Goal: Task Accomplishment & Management: Use online tool/utility

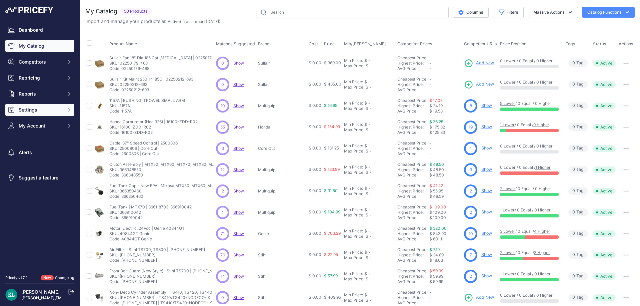
click at [47, 109] on span "Settings" at bounding box center [41, 110] width 44 height 7
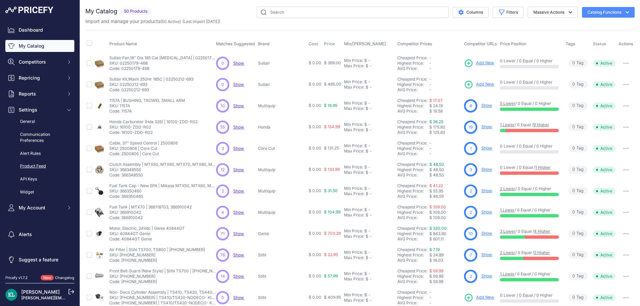
click at [44, 162] on link "Product Feed" at bounding box center [39, 167] width 69 height 12
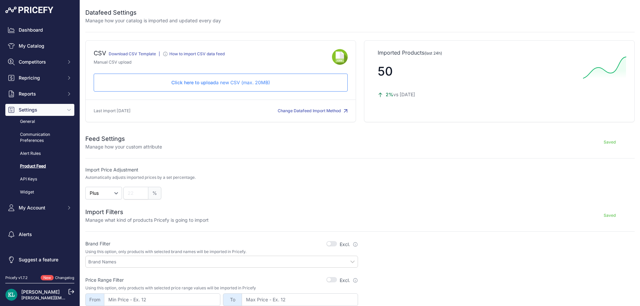
click at [233, 84] on p "Click here to upload a new CSV (max. 20MB)" at bounding box center [220, 82] width 243 height 7
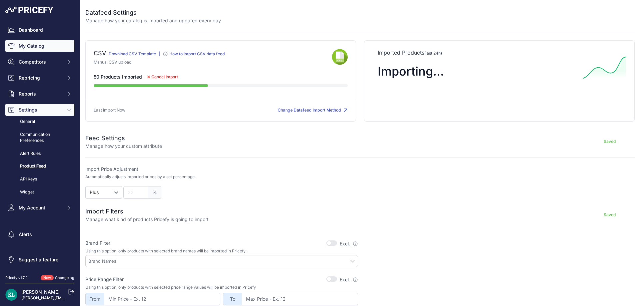
click at [26, 47] on link "My Catalog" at bounding box center [39, 46] width 69 height 12
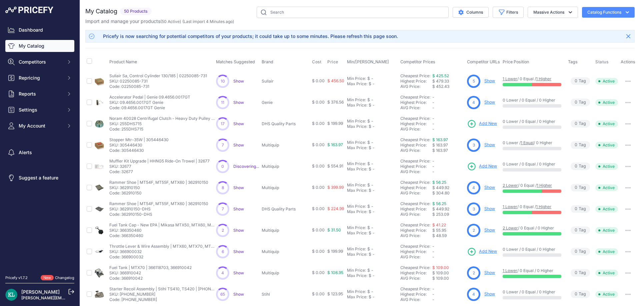
click at [41, 44] on link "My Catalog" at bounding box center [39, 46] width 69 height 12
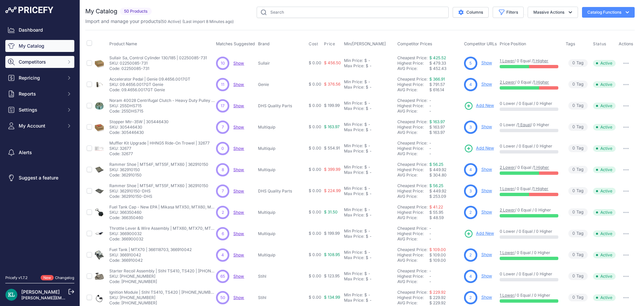
click at [30, 64] on span "Competitors" at bounding box center [41, 62] width 44 height 7
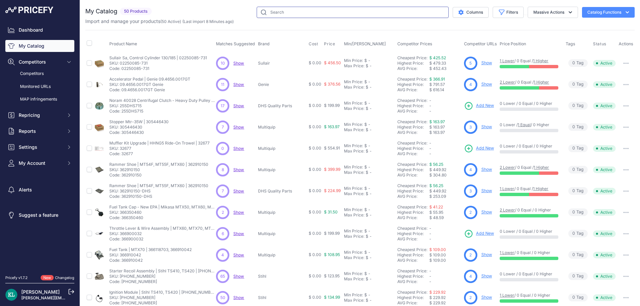
click at [311, 13] on input "text" at bounding box center [353, 12] width 192 height 11
paste input "543040214"
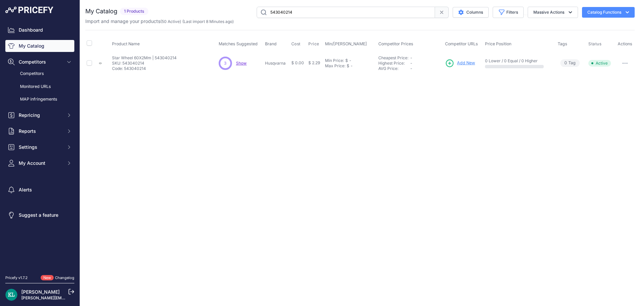
click at [245, 64] on span "Show" at bounding box center [241, 63] width 11 height 5
click at [340, 15] on input "543040214" at bounding box center [346, 12] width 178 height 11
paste input "Bomag Part 0917390"
click at [245, 64] on span "Show" at bounding box center [242, 63] width 11 height 5
click at [315, 12] on input "Bomag Part 0917390" at bounding box center [346, 12] width 178 height 11
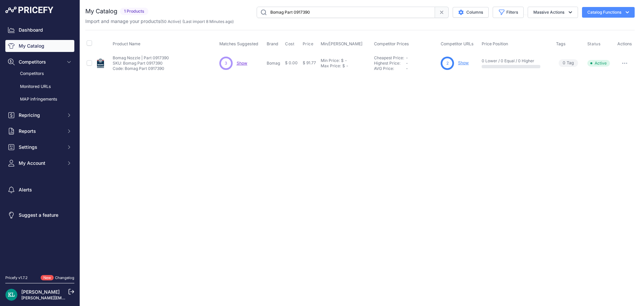
paste input "967796502"
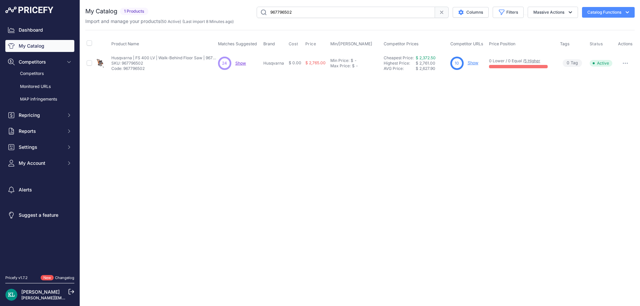
click at [243, 61] on span "Show" at bounding box center [240, 63] width 11 height 5
click at [312, 13] on input "967796502" at bounding box center [346, 12] width 178 height 11
paste input "Bomag Part 0581726"
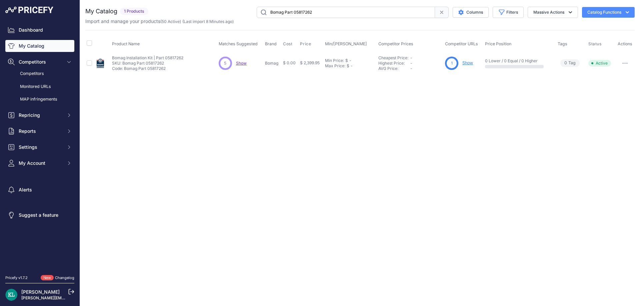
click at [242, 63] on span "Show" at bounding box center [241, 63] width 11 height 5
click at [331, 13] on input "Bomag Part 05817262" at bounding box center [346, 12] width 178 height 11
paste input "70083"
click at [296, 14] on input "Bomag Part 05870083" at bounding box center [346, 12] width 178 height 11
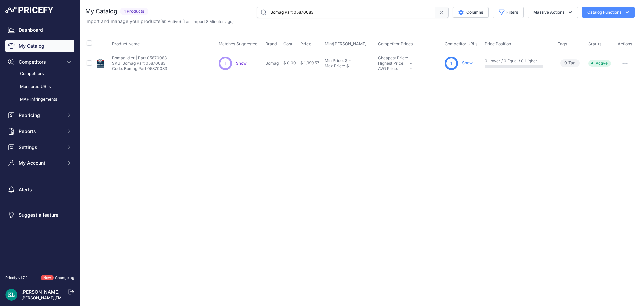
click at [324, 13] on input "Bomag Part 05870083" at bounding box center [346, 12] width 178 height 11
paste input "5000151120 | 151120"
click at [277, 15] on input "5000151120 | 151120" at bounding box center [346, 12] width 178 height 11
paste input "text"
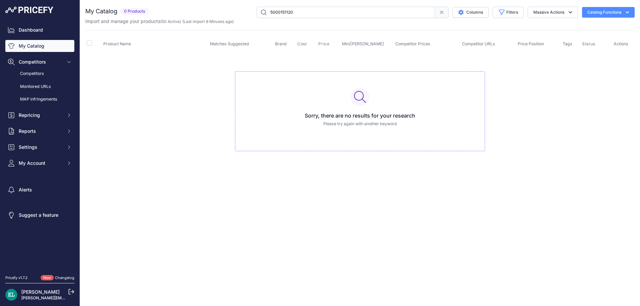
click at [306, 13] on input "5000151120" at bounding box center [346, 12] width 178 height 11
click at [317, 17] on input "5000151120" at bounding box center [346, 12] width 178 height 11
paste input "| 151120"
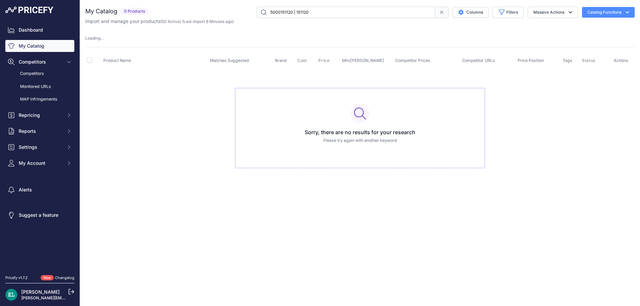
click at [276, 16] on input "5000151120 | 151120" at bounding box center [346, 12] width 178 height 11
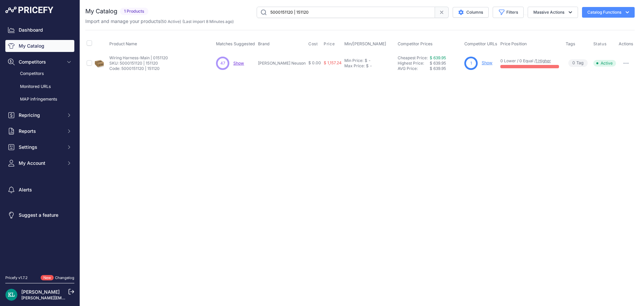
click at [239, 64] on span "Show" at bounding box center [238, 63] width 11 height 5
click at [310, 16] on input "5000151120 | 151120" at bounding box center [346, 12] width 178 height 11
paste input "366900032"
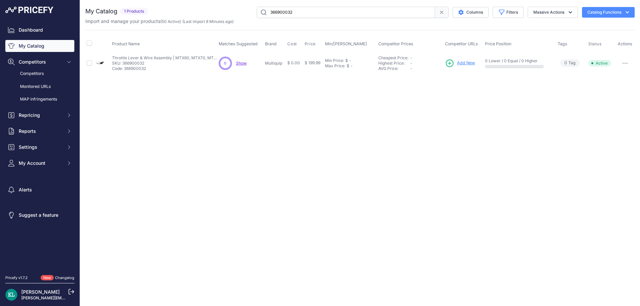
click at [242, 64] on span "Show" at bounding box center [241, 63] width 11 height 5
click at [303, 20] on div "Import and manage your products ( 50 Active ) (Last import 8 Minutes ago)" at bounding box center [359, 21] width 549 height 7
click at [310, 12] on input "366900032" at bounding box center [346, 12] width 178 height 11
paste input "5100044575"
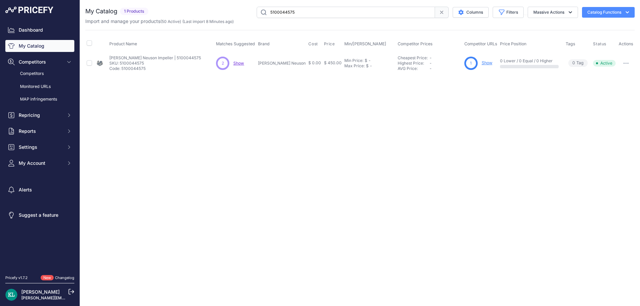
click at [239, 62] on span "Show" at bounding box center [238, 63] width 11 height 5
click at [298, 10] on input "5100044575" at bounding box center [346, 12] width 178 height 11
paste input "362910150-DHS"
click at [278, 15] on input "362910150-DHS" at bounding box center [346, 12] width 178 height 11
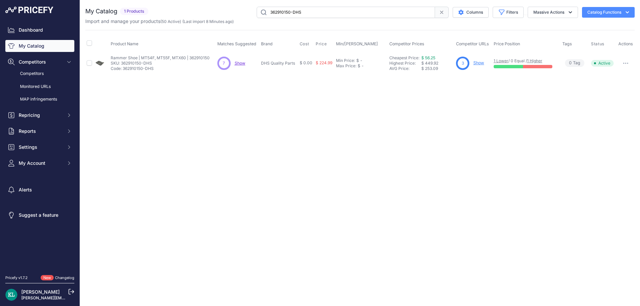
click at [244, 62] on span "Show" at bounding box center [240, 63] width 11 height 5
click at [323, 11] on input "362910150-DHS" at bounding box center [346, 12] width 178 height 11
paste input "text"
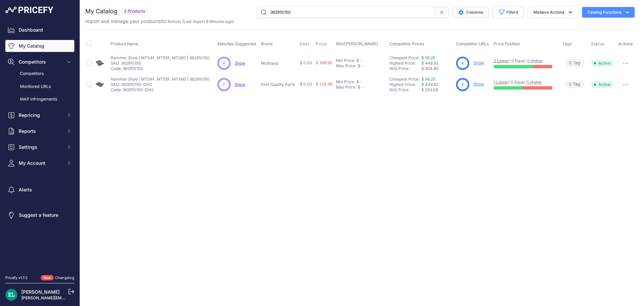
click at [247, 150] on div "Close You are not connected to the internet." at bounding box center [360, 153] width 560 height 306
click at [240, 65] on span "Show" at bounding box center [240, 63] width 11 height 5
click at [301, 7] on input "362910150" at bounding box center [346, 12] width 178 height 11
paste input "4238-400-1307"
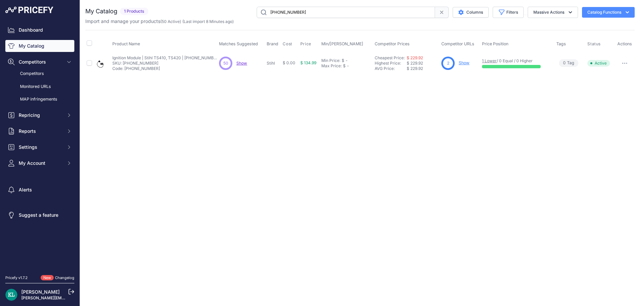
click at [240, 65] on span "Show" at bounding box center [241, 63] width 11 height 5
click at [303, 13] on input "4238-400-1307" at bounding box center [346, 12] width 178 height 11
paste input "366350460"
click at [323, 3] on div "You are not connected to the internet. My Catalog" at bounding box center [359, 40] width 549 height 81
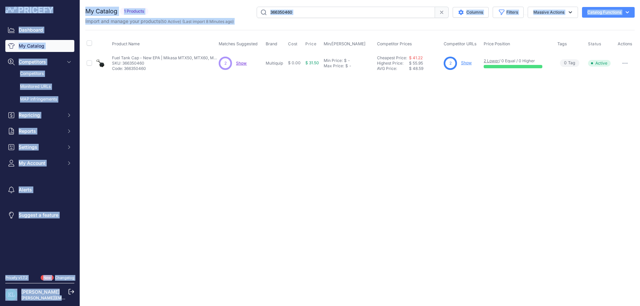
click at [311, 10] on input "366350460" at bounding box center [346, 12] width 178 height 11
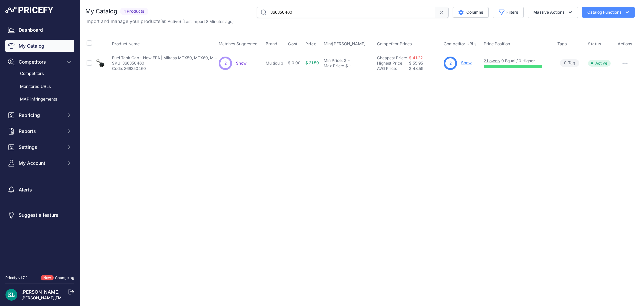
paste input "5000183039 | QTY 4"
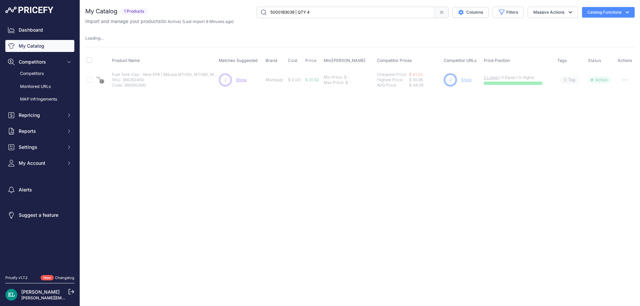
click at [282, 18] on input "5000183039 | QTY 4" at bounding box center [346, 12] width 178 height 11
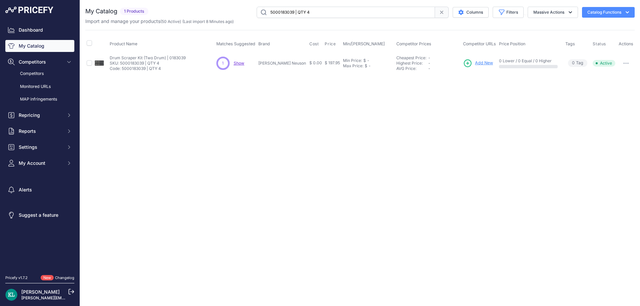
click at [242, 62] on span "Show" at bounding box center [239, 63] width 11 height 5
click at [323, 3] on div "You are not connected to the internet. My Catalog" at bounding box center [359, 40] width 549 height 81
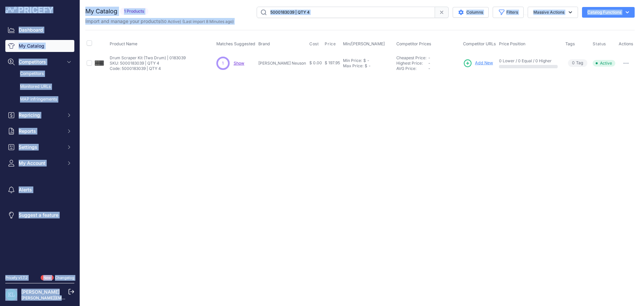
click at [310, 23] on div "Import and manage your products ( 50 Active ) (Last import 8 Minutes ago)" at bounding box center [359, 21] width 549 height 7
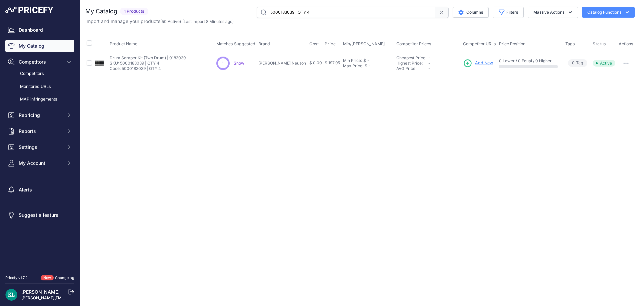
click at [335, 7] on input "5000183039 | QTY 4" at bounding box center [346, 12] width 178 height 11
paste input "366910042"
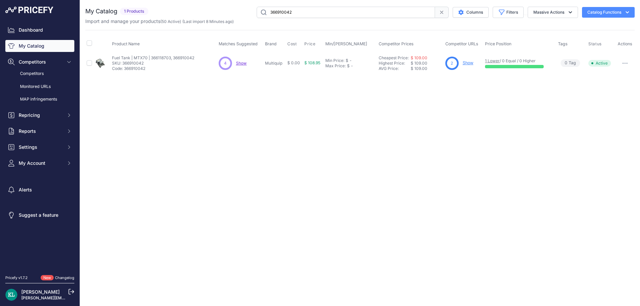
click at [244, 65] on span "Show" at bounding box center [241, 63] width 11 height 5
click at [338, 13] on input "366910042" at bounding box center [346, 12] width 178 height 11
paste input "5000071465 | 71465"
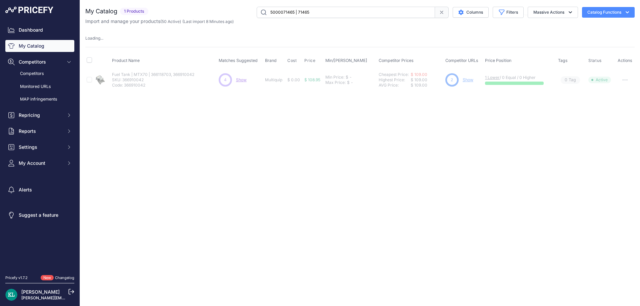
click at [273, 12] on input "5000071465 | 71465" at bounding box center [346, 12] width 178 height 11
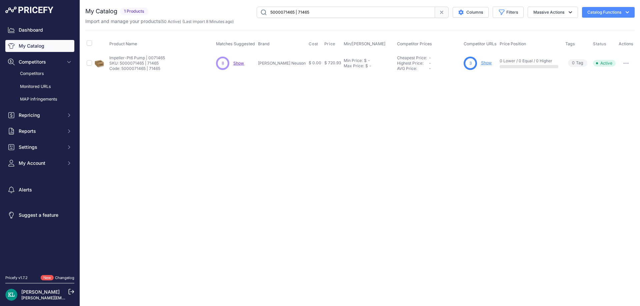
click at [273, 12] on input "5000071465 | 71465" at bounding box center [346, 12] width 178 height 11
click at [242, 62] on span "Show" at bounding box center [238, 63] width 11 height 5
click at [342, 11] on input "5000071465 | 71465" at bounding box center [346, 12] width 178 height 11
paste input "100016247"
click at [241, 64] on span "Show" at bounding box center [238, 63] width 11 height 5
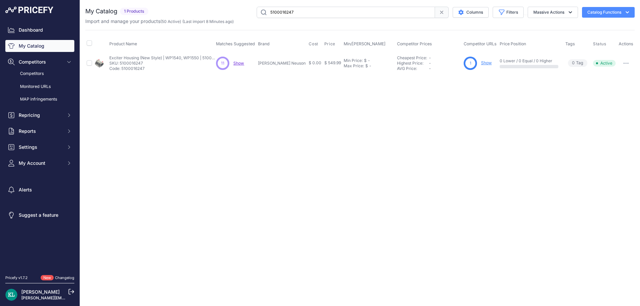
click at [365, 16] on input "5100016247" at bounding box center [346, 12] width 178 height 11
paste input "000210188"
click at [320, 14] on input "5000210188" at bounding box center [346, 12] width 178 height 11
paste input "89110GT Genie"
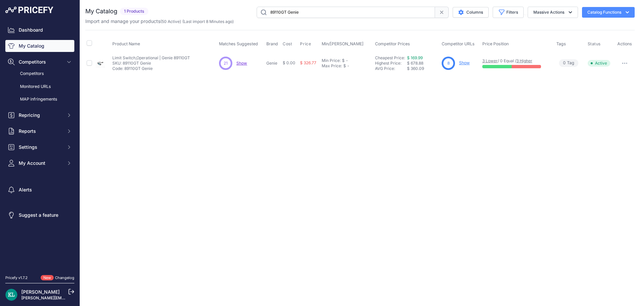
click at [279, 13] on input "89110GT Genie" at bounding box center [346, 12] width 178 height 11
click at [239, 64] on span "Show" at bounding box center [241, 63] width 11 height 5
click at [320, 11] on input "89110GT Genie" at bounding box center [346, 12] width 178 height 11
paste input "770-641"
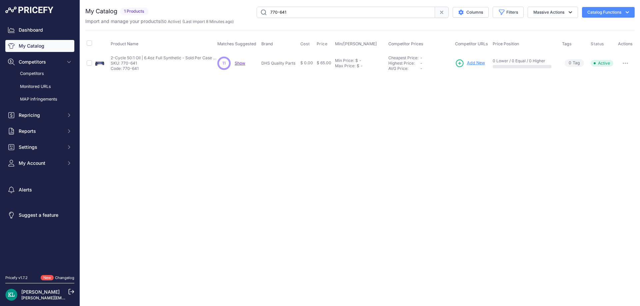
click at [256, 64] on div "11 11 Show Discovering..." at bounding box center [237, 63] width 41 height 13
click at [241, 64] on span "Show" at bounding box center [240, 63] width 11 height 5
click at [305, 12] on input "770-641" at bounding box center [346, 12] width 178 height 11
paste input "5200014744"
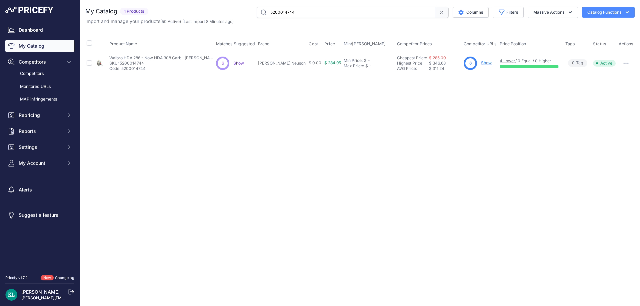
click at [330, 16] on input "5200014744" at bounding box center [346, 12] width 178 height 11
paste input "4238-190-0302"
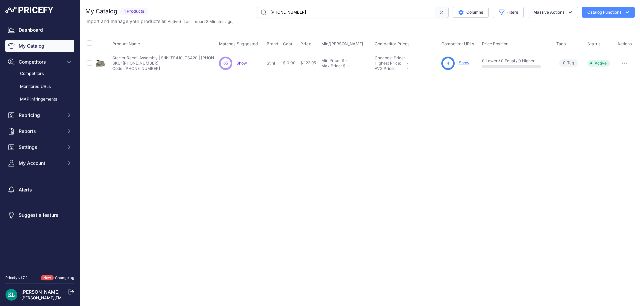
click at [245, 64] on span "Show" at bounding box center [241, 63] width 11 height 5
click at [306, 11] on input "4238-190-0302" at bounding box center [346, 12] width 178 height 11
paste input "Fuel System Kit | TS410, TS420"
click at [240, 63] on span "Show" at bounding box center [240, 63] width 11 height 5
click at [336, 10] on input "Fuel System Kit | TS410, TS420" at bounding box center [346, 12] width 178 height 11
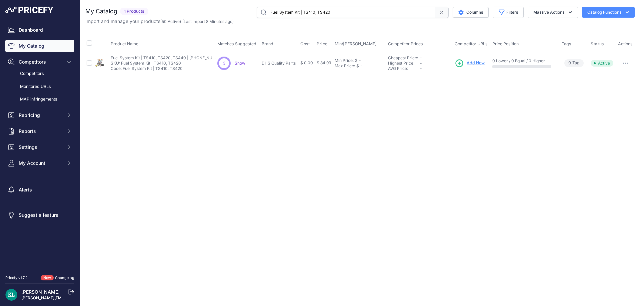
paste input "6030124"
click at [241, 64] on span "Show" at bounding box center [241, 63] width 11 height 5
click at [302, 16] on input "6030124" at bounding box center [346, 12] width 178 height 11
paste input "Cylinder Assembly Kit (B) | TS410, TS420"
click at [237, 64] on span "Show" at bounding box center [240, 63] width 11 height 5
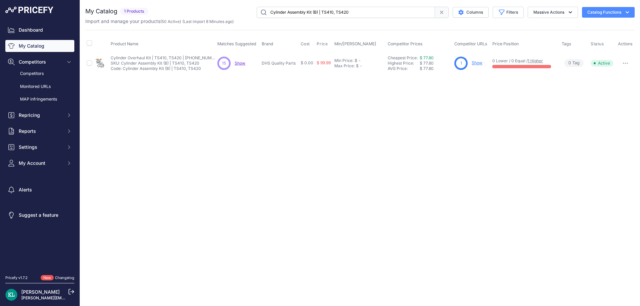
click at [345, 13] on input "Cylinder Assembly Kit (B) | TS410, TS420" at bounding box center [346, 12] width 178 height 11
paste input "585313401"
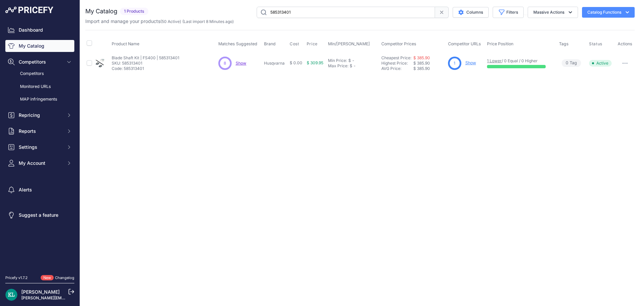
click at [245, 64] on span "Show" at bounding box center [241, 63] width 11 height 5
click at [391, 12] on input "585313401" at bounding box center [346, 12] width 178 height 11
paste input "32677"
click at [298, 13] on input "32677" at bounding box center [346, 12] width 178 height 11
paste input "DHS Pro Series Premium"
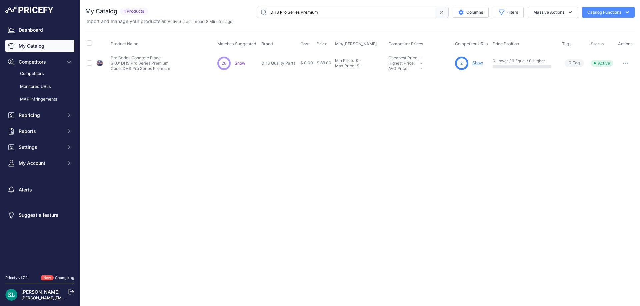
click at [237, 66] on div "28 28 Show Discovering..." at bounding box center [237, 63] width 41 height 13
click at [241, 63] on span "Show" at bounding box center [240, 63] width 11 height 5
click at [330, 12] on input "DHS Pro Series Premium" at bounding box center [346, 12] width 178 height 11
paste input "5000177458 | 177458"
click at [283, 15] on input "5000177458 | 177458" at bounding box center [346, 12] width 178 height 11
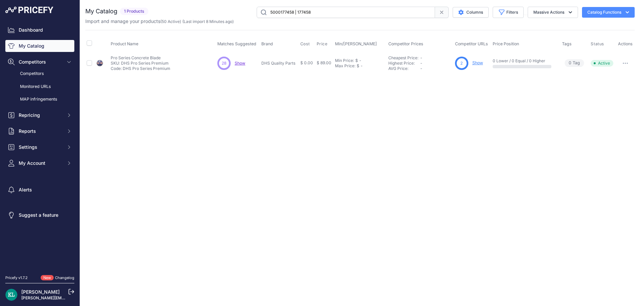
click at [283, 15] on input "5000177458 | 177458" at bounding box center [346, 12] width 178 height 11
click at [240, 63] on span "Show" at bounding box center [239, 63] width 11 height 5
click at [333, 13] on input "5000177458 | 177458" at bounding box center [346, 12] width 178 height 11
paste input "078796 | 78796"
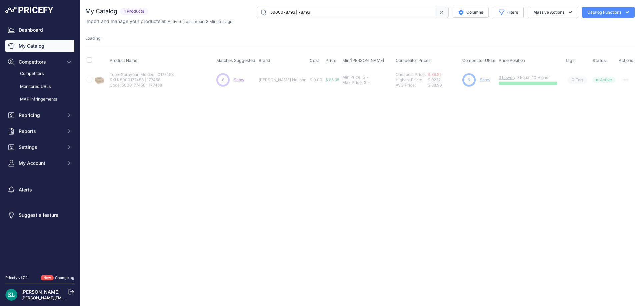
click at [292, 16] on input "5000078796 | 78796" at bounding box center [346, 12] width 178 height 11
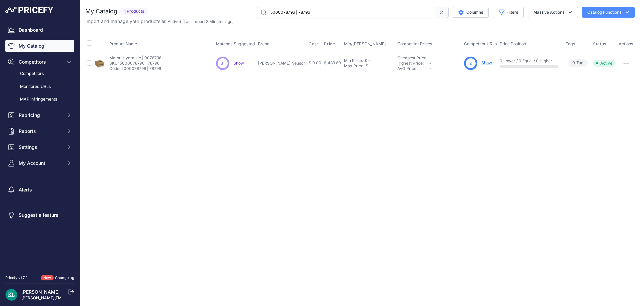
click at [246, 64] on div "31 31 Show Discovering..." at bounding box center [235, 63] width 39 height 13
click at [244, 64] on span "Show" at bounding box center [238, 63] width 11 height 5
click at [338, 13] on input "5000078796 | 78796" at bounding box center [346, 12] width 178 height 11
paste input "100050605"
click at [241, 63] on span "Show" at bounding box center [238, 63] width 11 height 5
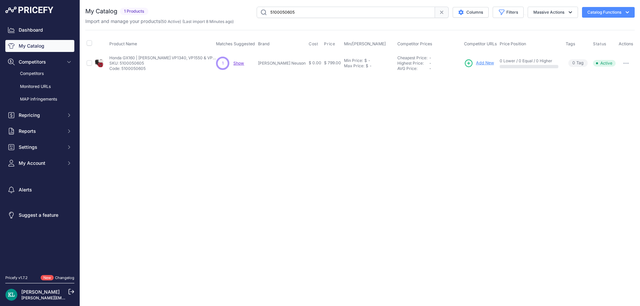
click at [296, 14] on input "5100050605" at bounding box center [346, 12] width 178 height 11
paste input "305446430"
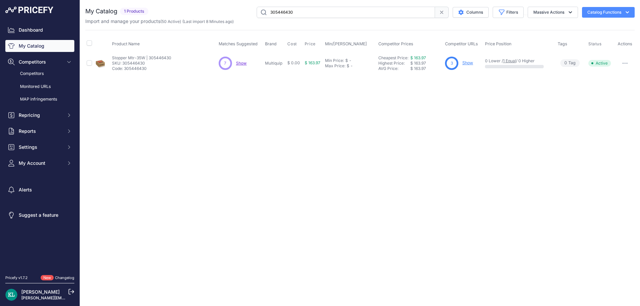
click at [243, 61] on span "Show" at bounding box center [241, 63] width 11 height 5
click at [350, 12] on input "305446430" at bounding box center [346, 12] width 178 height 11
paste input "Bomag Part 05802524"
click at [300, 12] on input "Bomag Part 05802524" at bounding box center [346, 12] width 178 height 11
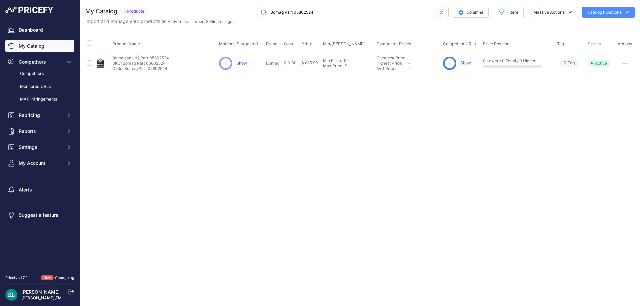
click at [315, 15] on input "Bomag Part 05802524" at bounding box center [346, 12] width 178 height 11
paste input "5000182917"
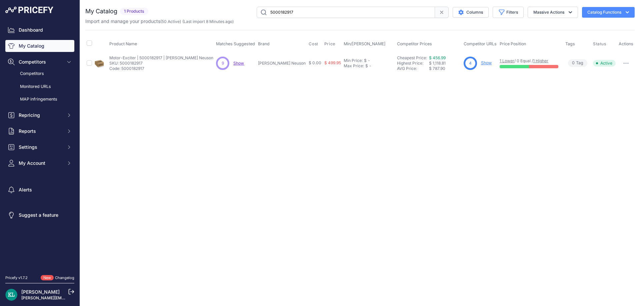
click at [243, 64] on span "Show" at bounding box center [238, 63] width 11 height 5
click at [332, 9] on input "5000182917" at bounding box center [346, 12] width 178 height 11
paste input "PT3 Overhaul Kit"
click at [316, 13] on input "PT3 Overhaul Kit" at bounding box center [346, 12] width 178 height 11
paste input "5000610060 | H45HA"
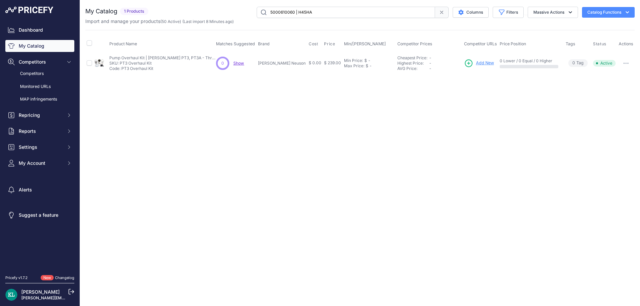
click at [267, 16] on input "5000610060 | H45HA" at bounding box center [346, 12] width 178 height 11
click at [336, 7] on input "5000610060 | H45HA" at bounding box center [346, 12] width 178 height 11
paste input "8970398340"
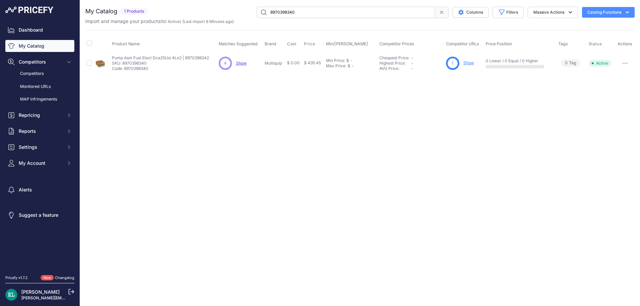
click at [234, 64] on div "4 4 Show Discovering..." at bounding box center [241, 63] width 44 height 13
click at [237, 64] on span "Show" at bounding box center [241, 63] width 11 height 5
click at [322, 13] on input "8970398340" at bounding box center [346, 12] width 178 height 11
paste input "581721912 | K750, K76"
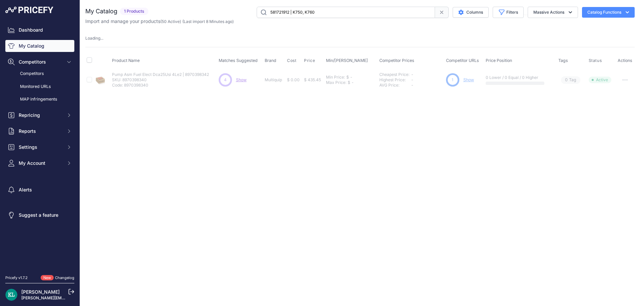
click at [253, 13] on div "581721912 | K750, K760 Columns Filters Status All Status Only Enabled Only Disa…" at bounding box center [393, 12] width 484 height 11
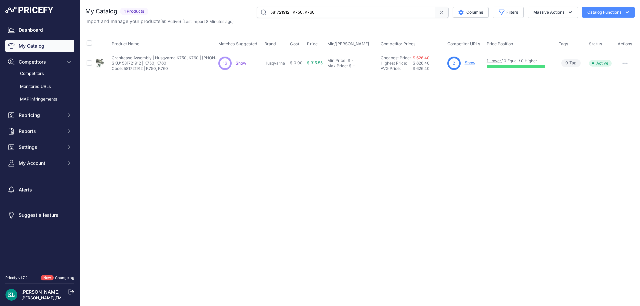
click at [280, 13] on input "581721912 | K750, K760" at bounding box center [346, 12] width 178 height 11
click at [244, 64] on span "Show" at bounding box center [241, 63] width 11 height 5
click at [339, 15] on input "581721912 | K750, K760" at bounding box center [346, 12] width 178 height 11
paste input "000117285"
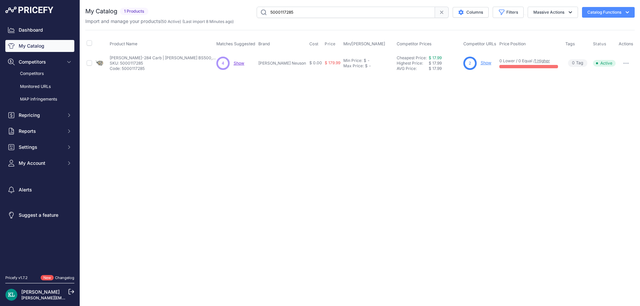
click at [251, 109] on div "Close You are not connected to the internet." at bounding box center [360, 153] width 560 height 306
click at [237, 64] on span "Show" at bounding box center [239, 63] width 11 height 5
click at [310, 14] on input "5000117285" at bounding box center [346, 12] width 178 height 11
paste input "85.149.022B | Comet ZWD4040G"
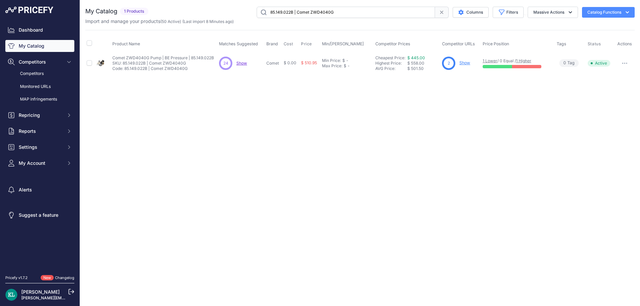
click at [241, 62] on span "Show" at bounding box center [241, 63] width 11 height 5
drag, startPoint x: 293, startPoint y: 13, endPoint x: 236, endPoint y: 14, distance: 56.7
click at [236, 14] on div "85.149.022B | Comet ZWD4040G Columns Filters Status All Status Only Enabled Onl…" at bounding box center [393, 12] width 484 height 11
click at [328, 9] on input "85.149.022B | Comet ZWD4040G" at bounding box center [346, 12] width 178 height 11
paste input "Wacker 5100029067"
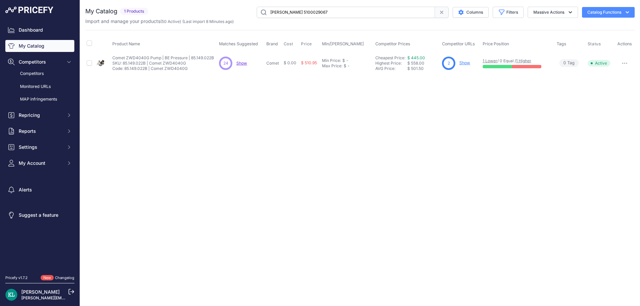
click at [295, 13] on input "Wacker 5100029067" at bounding box center [346, 12] width 178 height 11
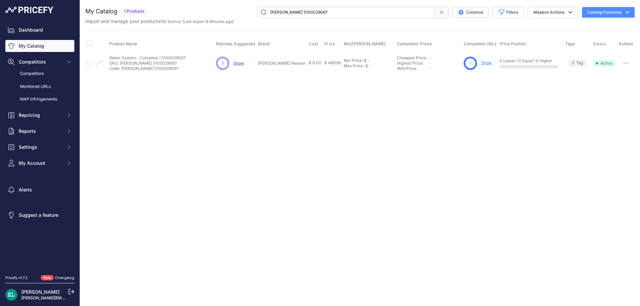
click at [243, 64] on span "Show" at bounding box center [238, 63] width 11 height 5
click at [322, 16] on input "Wacker 5100029067" at bounding box center [346, 12] width 178 height 11
paste input "5100005710"
click at [242, 62] on span "Show" at bounding box center [239, 63] width 11 height 5
click at [369, 15] on input "5100005710" at bounding box center [346, 12] width 178 height 11
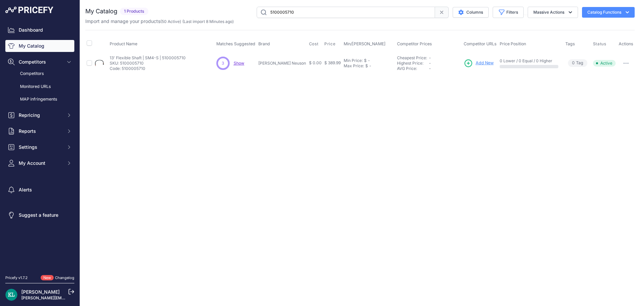
paste input "02250085-731"
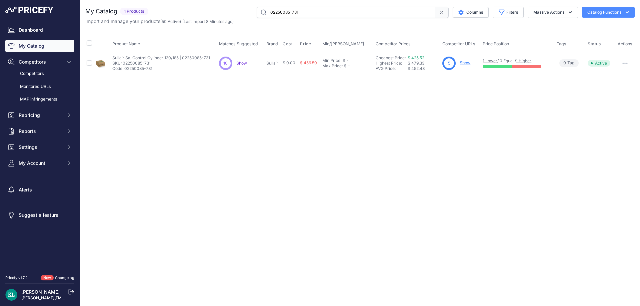
click at [240, 66] on div "10 10 Show Discovering..." at bounding box center [241, 63] width 45 height 13
click at [247, 63] on div "10 10 Show Discovering..." at bounding box center [241, 63] width 45 height 13
click at [241, 63] on span "Show" at bounding box center [241, 63] width 11 height 5
click at [354, 14] on input "02250085-731" at bounding box center [346, 12] width 178 height 11
paste input "5000117800 | HS 278 CARBURETOR"
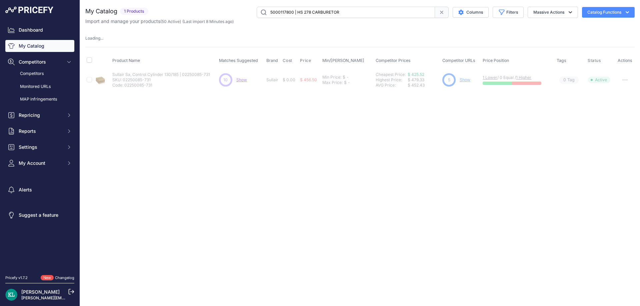
click at [295, 12] on input "5000117800 | HS 278 CARBURETOR" at bounding box center [346, 12] width 178 height 11
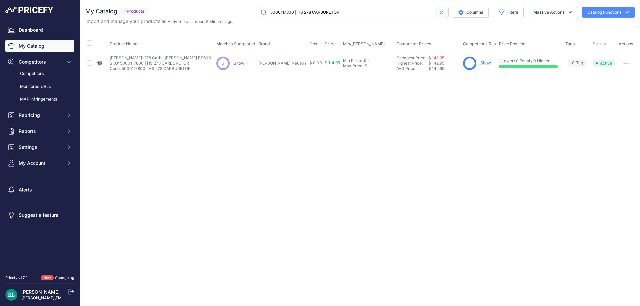
click at [283, 14] on input "5000117800 | HS 278 CARBURETOR" at bounding box center [346, 12] width 178 height 11
click at [275, 12] on input "5000117800 | HS 278 CARBURETOR" at bounding box center [346, 12] width 178 height 11
click at [296, 16] on input "5000117800 | HS 278 CARBURETOR" at bounding box center [346, 12] width 178 height 11
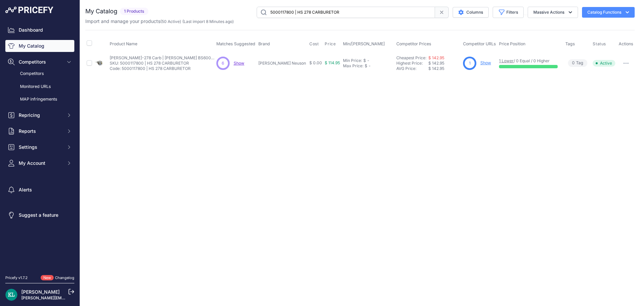
drag, startPoint x: 292, startPoint y: 13, endPoint x: 235, endPoint y: 14, distance: 57.0
click at [235, 14] on div "5000117800 | HS 278 CARBURETOR Columns Filters Status All Status Only Enabled O…" at bounding box center [393, 12] width 484 height 11
click at [240, 62] on span "Show" at bounding box center [239, 63] width 11 height 5
click at [342, 12] on input "5000117800 | HS 278 CARBURETOR" at bounding box center [346, 12] width 178 height 11
paste input "046098"
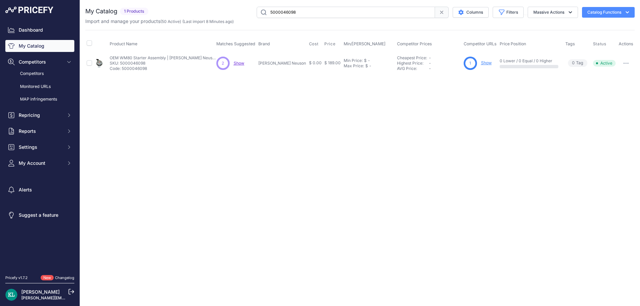
click at [242, 62] on span "Show" at bounding box center [239, 63] width 11 height 5
click at [305, 10] on input "5000046098" at bounding box center [346, 12] width 178 height 11
paste input "255DHS715"
click at [242, 62] on span "Show" at bounding box center [240, 63] width 11 height 5
click at [306, 19] on div "Import and manage your products ( 50 Active ) (Last import 8 Minutes ago)" at bounding box center [359, 21] width 549 height 7
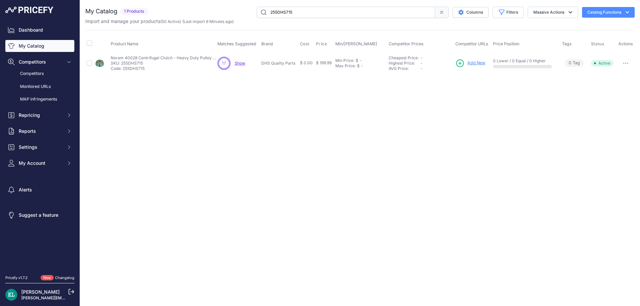
click at [316, 14] on input "255DHS715" at bounding box center [346, 12] width 178 height 11
paste input "09.4656.0017GT Genie"
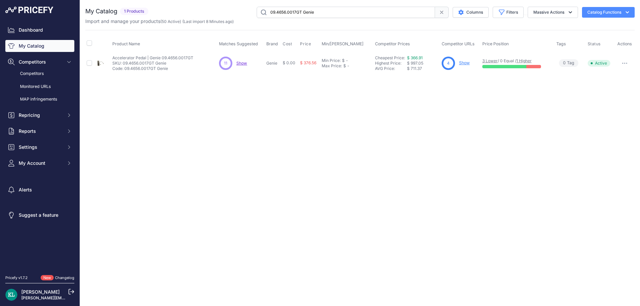
drag, startPoint x: 296, startPoint y: 12, endPoint x: 236, endPoint y: 14, distance: 60.0
click at [236, 14] on div "09.4656.0017GT Genie Columns Filters Status All Status Only Enabled Only Disabl…" at bounding box center [393, 12] width 484 height 11
click at [242, 66] on p "Show Discovering..." at bounding box center [241, 63] width 11 height 5
click at [244, 62] on span "Show" at bounding box center [241, 63] width 11 height 5
click at [326, 14] on input "09.4656.0017GT Genie" at bounding box center [346, 12] width 178 height 11
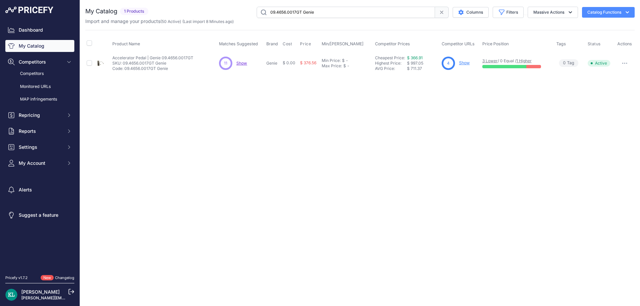
paste input "5000170949"
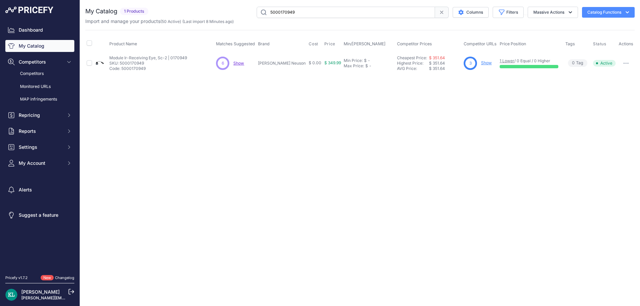
click at [239, 63] on span "Show" at bounding box center [238, 63] width 11 height 5
click at [318, 5] on div "You are not connected to the internet. My Catalog" at bounding box center [359, 40] width 549 height 81
click at [317, 8] on input "5000170949" at bounding box center [346, 12] width 178 height 11
paste input "65055 | 165055"
type input "5000165055 | 165055"
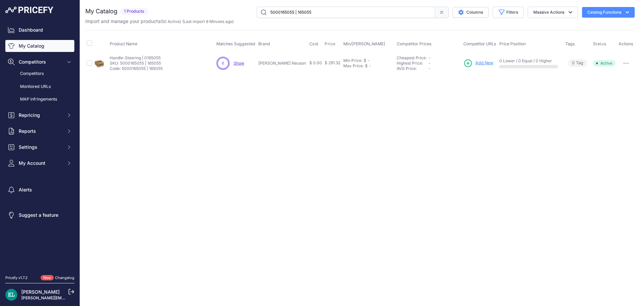
click at [270, 14] on input "5000165055 | 165055" at bounding box center [346, 12] width 178 height 11
click at [247, 60] on div "8 8 Show Discovering..." at bounding box center [235, 63] width 39 height 13
click at [243, 62] on span "Show" at bounding box center [239, 63] width 11 height 5
click at [302, 134] on div "Close You are not connected to the internet." at bounding box center [360, 153] width 560 height 306
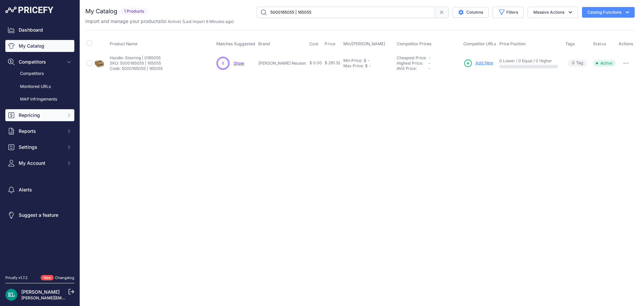
click at [40, 115] on span "Repricing" at bounding box center [41, 115] width 44 height 7
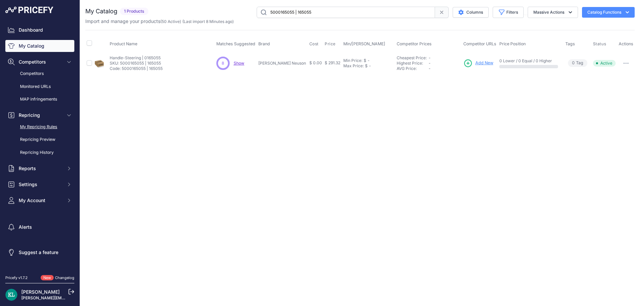
click at [40, 125] on link "My Repricing Rules" at bounding box center [39, 127] width 69 height 12
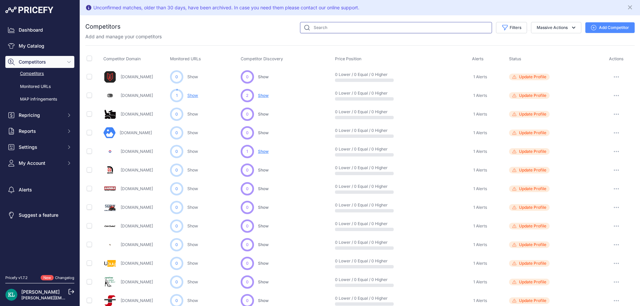
click at [354, 28] on input "text" at bounding box center [396, 27] width 192 height 11
paste input "Globalindparts.com"
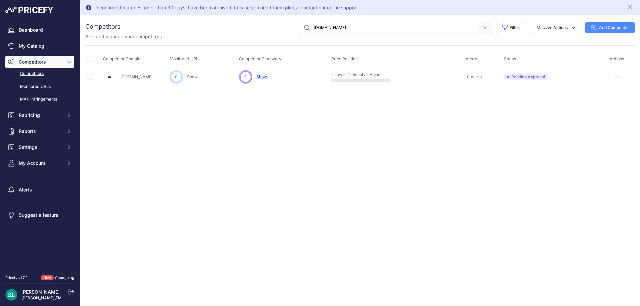
paste input "[DOMAIN_NAME]"
paste input "4238-400-1307"
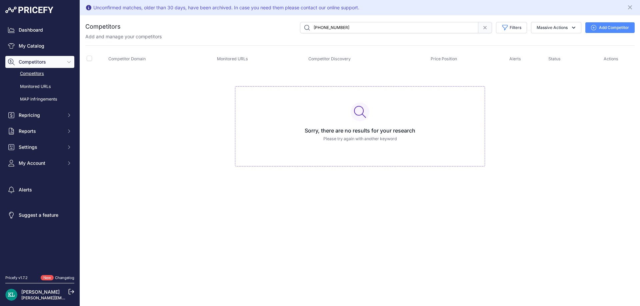
click at [366, 35] on div "Add and manage your competitors" at bounding box center [359, 36] width 549 height 7
click at [369, 30] on input "4238-400-1307" at bounding box center [389, 27] width 178 height 11
paste input "Yourrightscount.com"
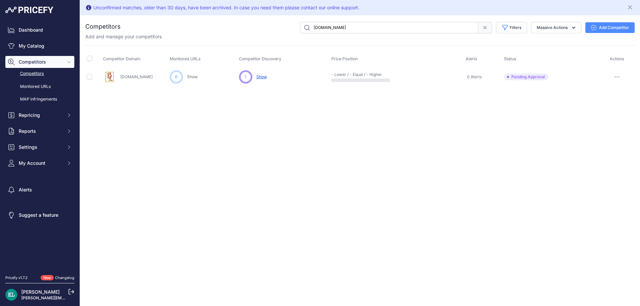
paste input "Fridayparts"
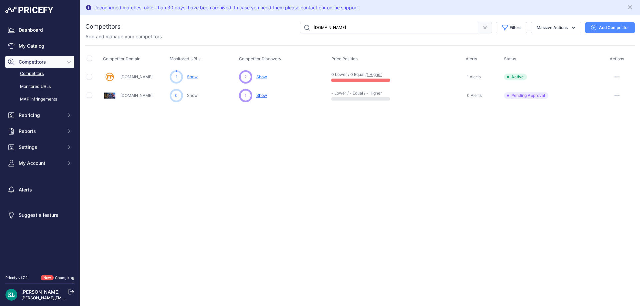
paste input "Buymachiner"
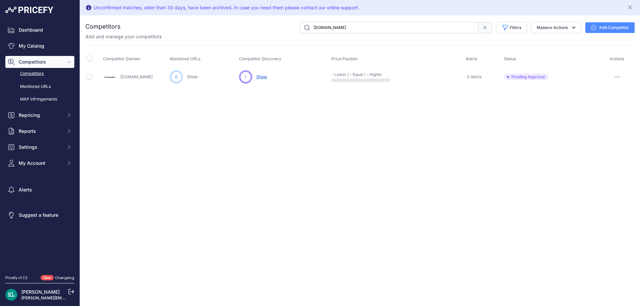
paste input "Ksrsale"
paste input "Mccannonline"
paste input "Intellaparts"
paste input "Modernequipment"
paste input "Zumasale"
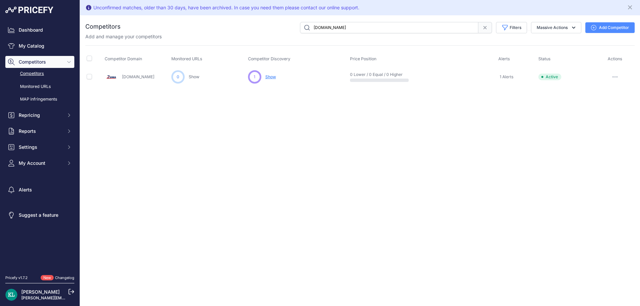
paste input "Reliableequipmentpart"
paste input "Disen"
paste input "Arlingtonpower"
paste input "Walkermill"
paste input "Ereplacementparts"
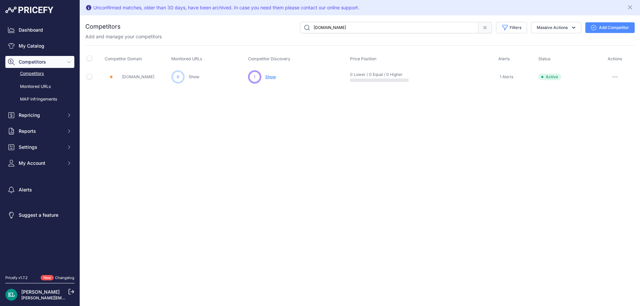
paste input "Mprtool"
paste input "Driggerssmallengine"
paste input "Globalindparts"
paste input "Acmetool"
paste input "irmatic"
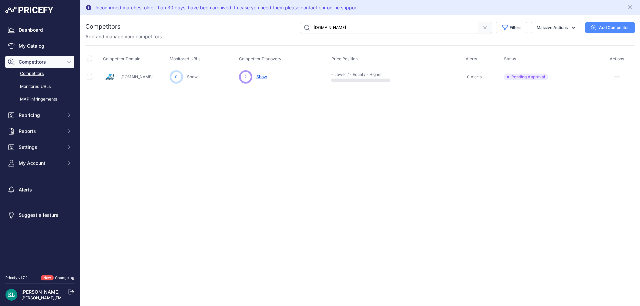
paste input "Aircompressorservices"
paste input "Powermowersal"
paste input "artmartusa"
paste input "Globalindparts"
paste input "Ombwarehouse"
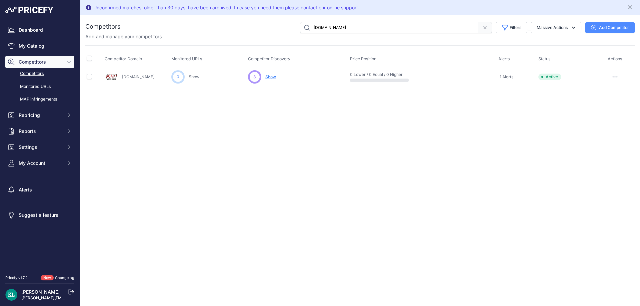
paste input "Theoempartsstor"
paste input "Partmartusa"
paste input "Bmikarts"
paste input "Modernequipmentp"
paste input "Skyviewtractor"
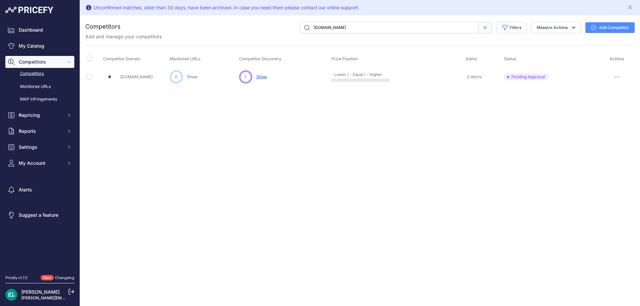
type input "Skyviewtractor.com"
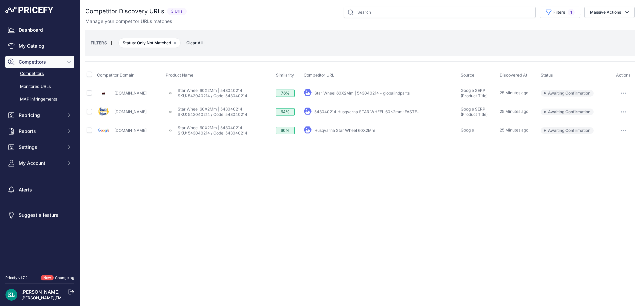
click at [228, 178] on div "Close You are not connected to the internet." at bounding box center [360, 153] width 560 height 306
drag, startPoint x: 128, startPoint y: 93, endPoint x: 114, endPoint y: 93, distance: 13.7
click at [114, 93] on div "Globalindparts.com" at bounding box center [130, 93] width 66 height 13
copy link "Globalindparts.com"
click at [90, 112] on input "checkbox" at bounding box center [89, 111] width 5 height 5
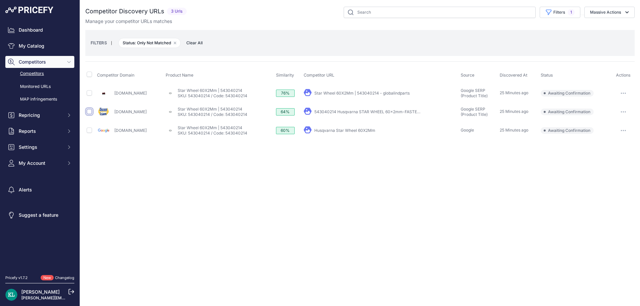
checkbox input "true"
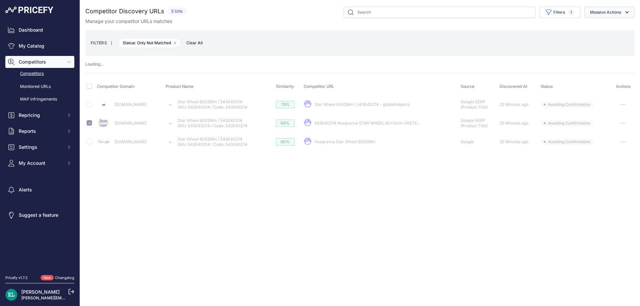
click at [599, 10] on button "Massive Actions" at bounding box center [609, 12] width 50 height 11
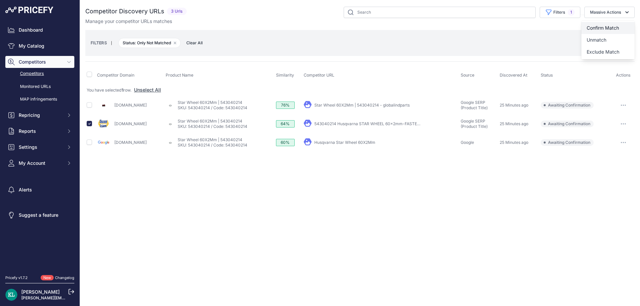
drag, startPoint x: 592, startPoint y: 26, endPoint x: 562, endPoint y: 34, distance: 31.1
click at [591, 26] on span "Confirm Match" at bounding box center [603, 28] width 32 height 6
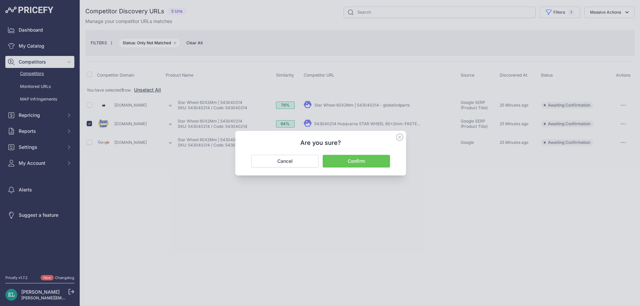
click at [340, 161] on button "Confirm" at bounding box center [356, 161] width 67 height 13
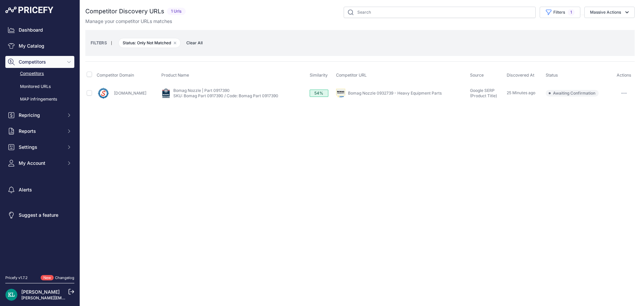
click at [251, 159] on div "Close You are not connected to the internet." at bounding box center [360, 153] width 560 height 306
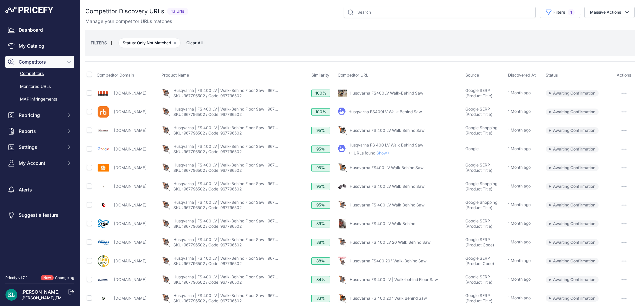
click at [278, 22] on div "Manage your competitor URLs matches" at bounding box center [359, 21] width 549 height 7
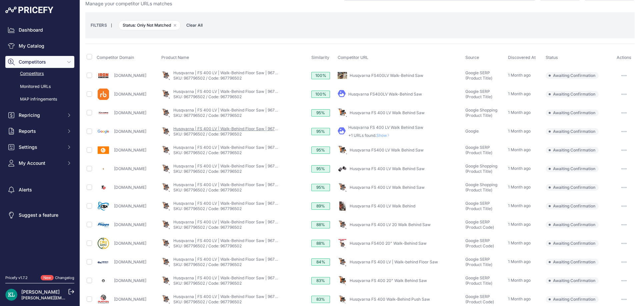
scroll to position [27, 0]
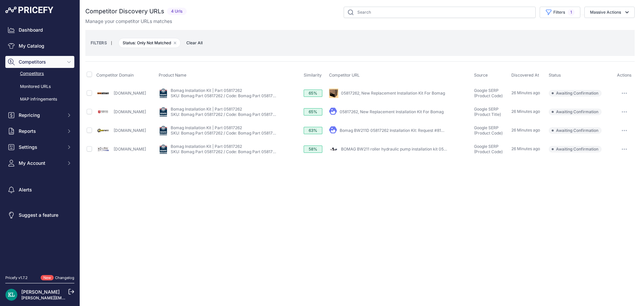
click at [204, 166] on div "Close You are not connected to the internet." at bounding box center [360, 153] width 560 height 306
drag, startPoint x: 138, startPoint y: 131, endPoint x: 114, endPoint y: 132, distance: 23.7
click at [114, 132] on div "[DOMAIN_NAME]" at bounding box center [126, 130] width 60 height 13
click at [89, 132] on input "checkbox" at bounding box center [89, 130] width 5 height 5
checkbox input "true"
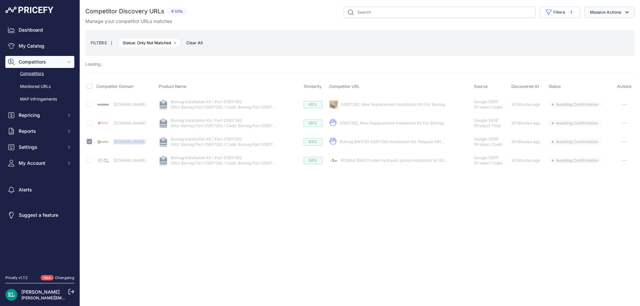
click at [598, 13] on button "Massive Actions" at bounding box center [609, 12] width 50 height 11
click at [593, 22] on button "Confirm Match" at bounding box center [607, 28] width 53 height 12
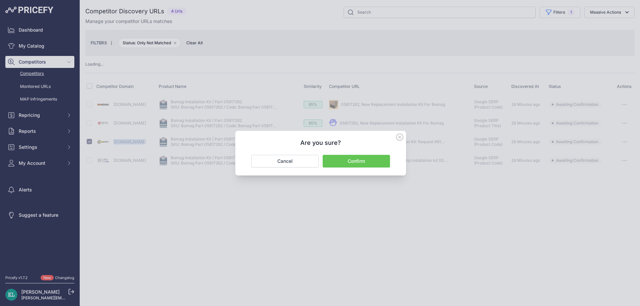
click at [354, 159] on button "Confirm" at bounding box center [356, 161] width 67 height 13
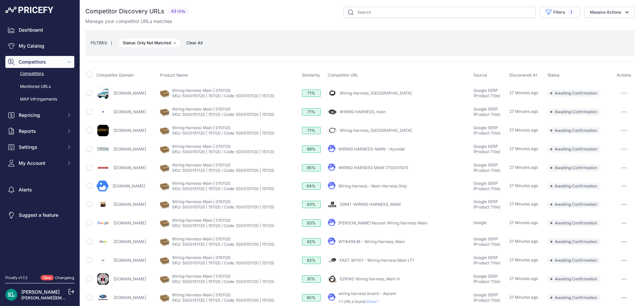
click at [270, 15] on div "Filters 1 Source Select an option Quick Automatch Google Shopping (Title) Googl…" at bounding box center [413, 12] width 443 height 11
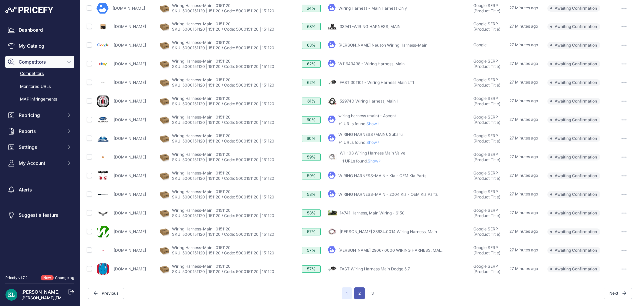
click at [356, 295] on button "2" at bounding box center [359, 294] width 10 height 12
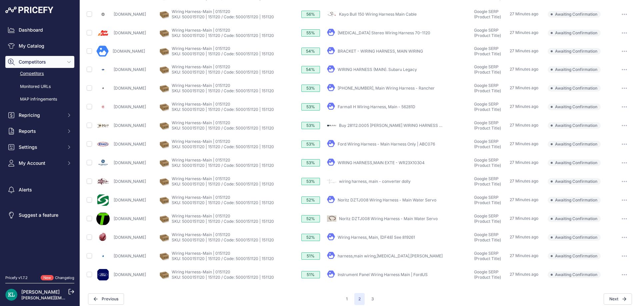
scroll to position [178, 0]
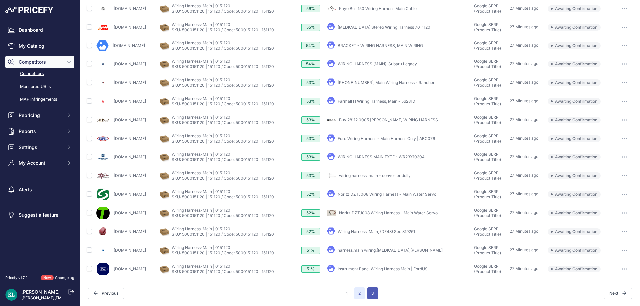
click at [367, 294] on button "3" at bounding box center [372, 294] width 11 height 12
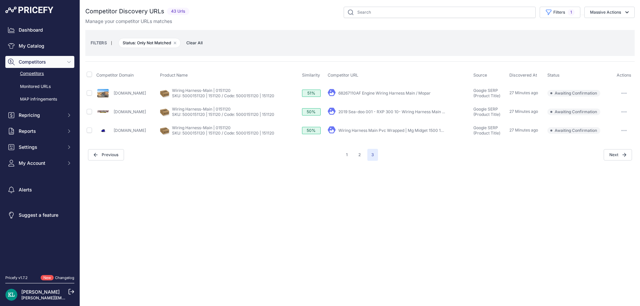
click at [247, 203] on div "Close You are not connected to the internet." at bounding box center [360, 153] width 560 height 306
click at [330, 23] on div "Manage your competitor URLs matches" at bounding box center [359, 21] width 549 height 7
click at [263, 193] on div "Close You are not connected to the internet." at bounding box center [360, 153] width 560 height 306
click at [360, 157] on button "2" at bounding box center [359, 155] width 10 height 12
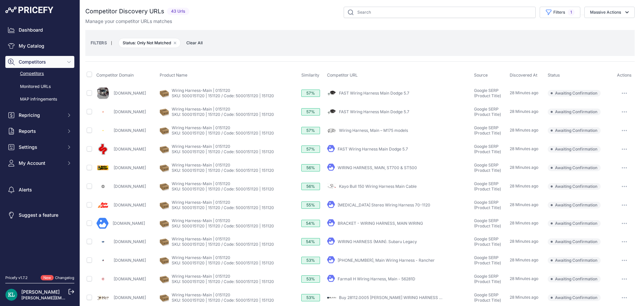
click at [261, 18] on div "Filters 1 Source Select an option Quick Automatch Google Shopping (Title) Googl…" at bounding box center [413, 12] width 443 height 11
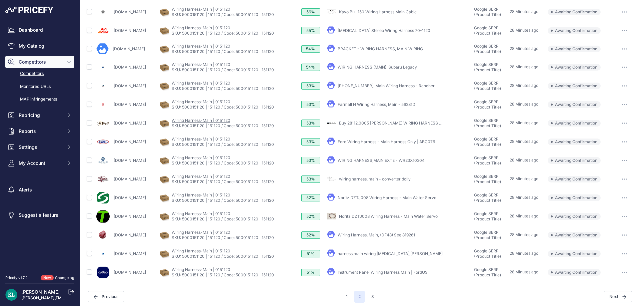
scroll to position [178, 0]
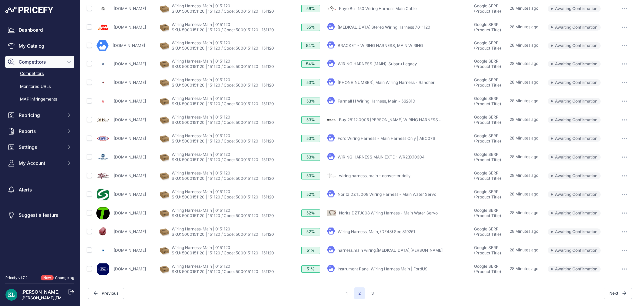
click at [339, 293] on nav "Previous 1 2 3 Next" at bounding box center [359, 294] width 549 height 12
click at [337, 295] on div "Previous" at bounding box center [215, 293] width 254 height 11
click at [350, 295] on div "1 2 3" at bounding box center [360, 294] width 36 height 12
click at [344, 294] on button "1" at bounding box center [347, 294] width 10 height 12
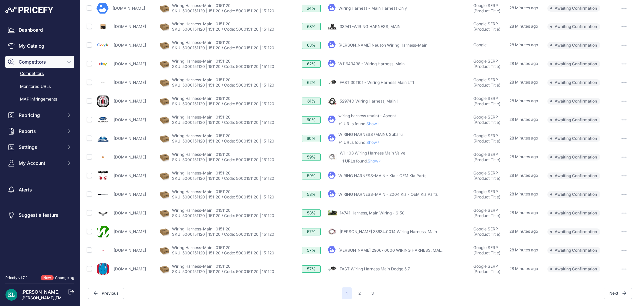
scroll to position [178, 0]
click at [245, 287] on div "Competitor Discovery URLs 43 Urls" at bounding box center [359, 64] width 549 height 471
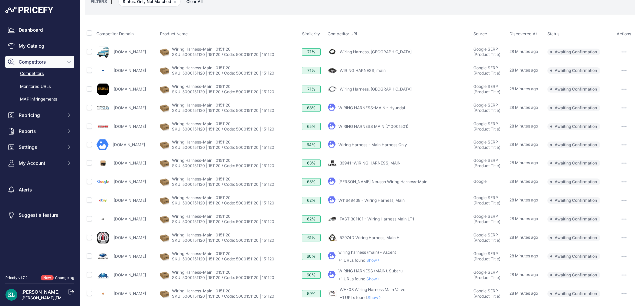
scroll to position [0, 0]
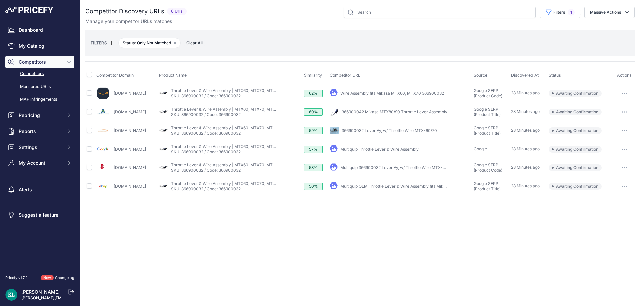
click at [257, 219] on div "Close You are not connected to the internet." at bounding box center [360, 153] width 560 height 306
click at [90, 95] on input "checkbox" at bounding box center [89, 92] width 5 height 5
checkbox input "true"
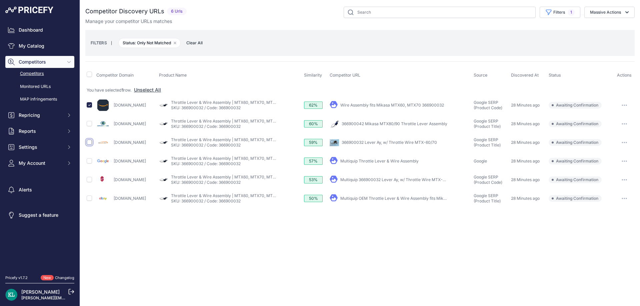
click at [90, 144] on input "checkbox" at bounding box center [89, 142] width 5 height 5
checkbox input "true"
click at [90, 181] on input "checkbox" at bounding box center [89, 179] width 5 height 5
checkbox input "true"
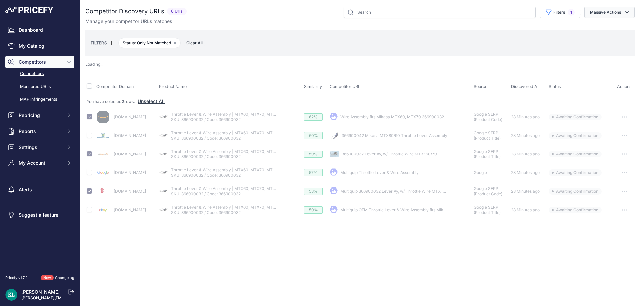
click at [593, 11] on button "Massive Actions" at bounding box center [609, 12] width 50 height 11
click at [0, 0] on div "Confirm Match Unmatch Exclude Match" at bounding box center [0, 0] width 0 height 0
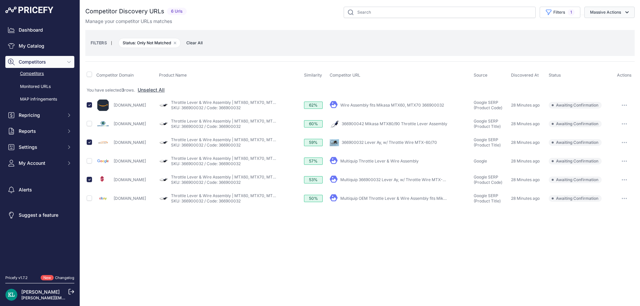
click at [597, 16] on button "Massive Actions" at bounding box center [609, 12] width 50 height 11
click at [590, 31] on button "Confirm Match" at bounding box center [607, 28] width 53 height 12
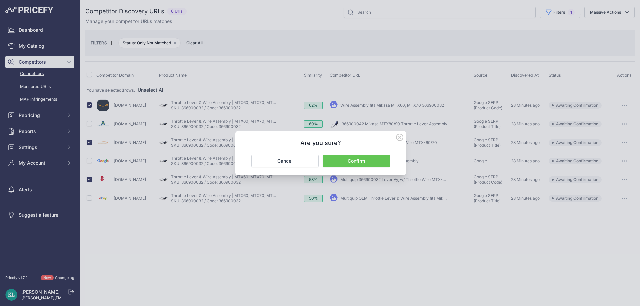
click at [353, 160] on button "Confirm" at bounding box center [356, 161] width 67 height 13
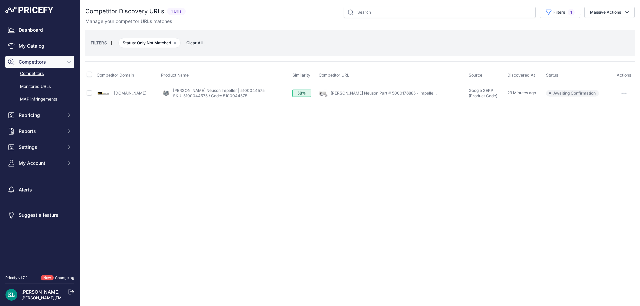
click at [210, 148] on div "Close You are not connected to the internet." at bounding box center [360, 153] width 560 height 306
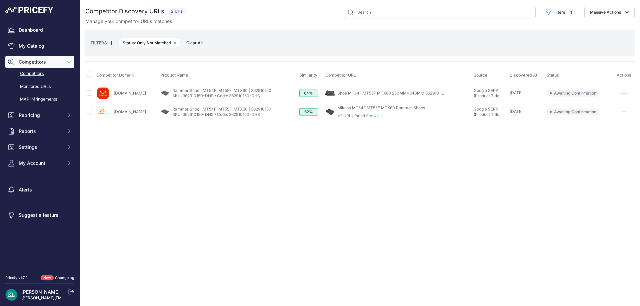
click at [276, 164] on div "Close You are not connected to the internet." at bounding box center [360, 153] width 560 height 306
click at [89, 94] on input "checkbox" at bounding box center [89, 92] width 5 height 5
checkbox input "true"
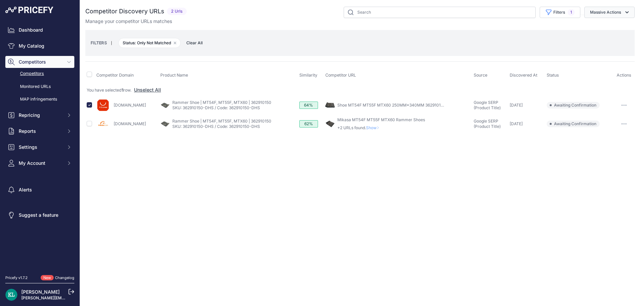
drag, startPoint x: 610, startPoint y: 11, endPoint x: 607, endPoint y: 15, distance: 5.5
click at [608, 13] on button "Massive Actions" at bounding box center [609, 12] width 50 height 11
click at [598, 24] on button "Confirm Match" at bounding box center [607, 28] width 53 height 12
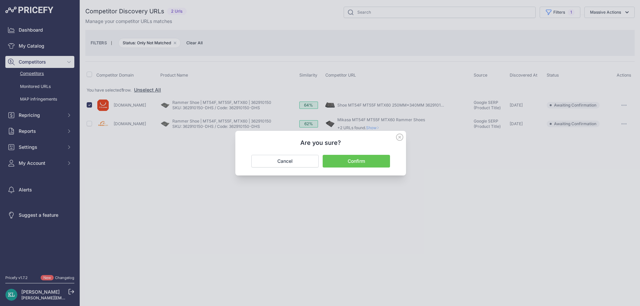
click at [361, 163] on button "Confirm" at bounding box center [356, 161] width 67 height 13
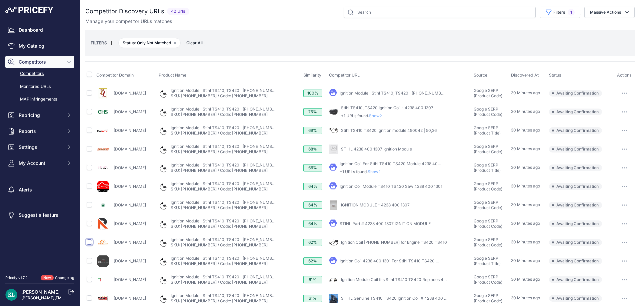
click at [89, 241] on input "checkbox" at bounding box center [89, 242] width 5 height 5
checkbox input "true"
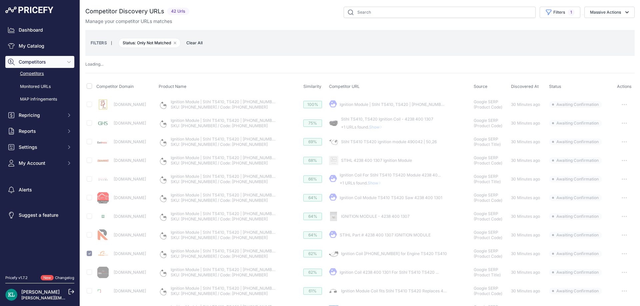
drag, startPoint x: 157, startPoint y: 102, endPoint x: 114, endPoint y: 104, distance: 43.7
click at [114, 104] on div "[DOMAIN_NAME]" at bounding box center [126, 104] width 60 height 13
drag, startPoint x: 167, startPoint y: 110, endPoint x: 113, endPoint y: 109, distance: 53.7
click at [113, 109] on div "[DOMAIN_NAME]" at bounding box center [126, 104] width 60 height 13
copy link "[DOMAIN_NAME]"
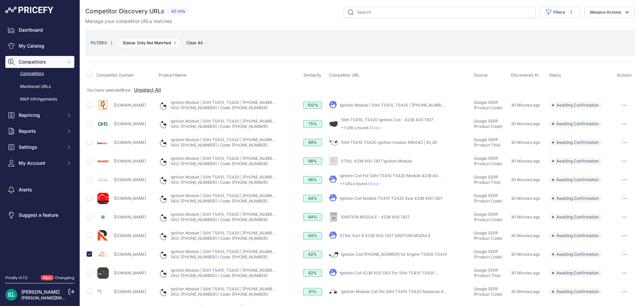
drag, startPoint x: 157, startPoint y: 108, endPoint x: 113, endPoint y: 110, distance: 44.0
click at [113, 110] on div "Yourrightscount.com" at bounding box center [126, 105] width 60 height 13
copy link "Yourrightscount.com"
click at [306, 24] on div "Manage your competitor URLs matches" at bounding box center [359, 21] width 549 height 7
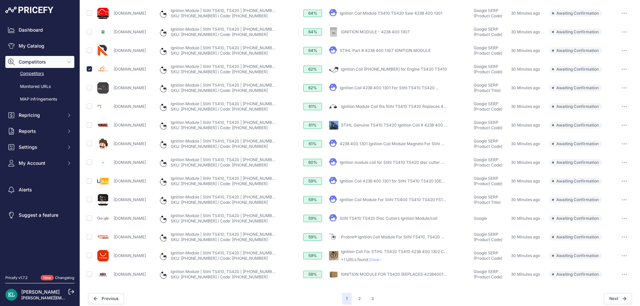
scroll to position [191, 0]
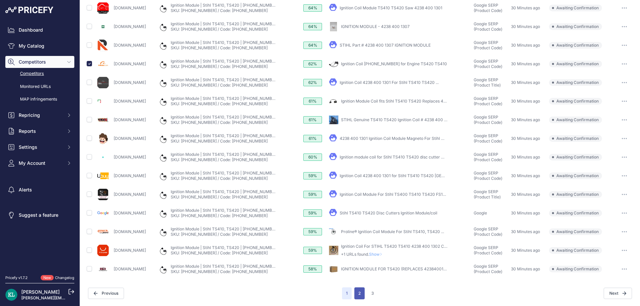
click at [358, 299] on button "2" at bounding box center [359, 294] width 10 height 12
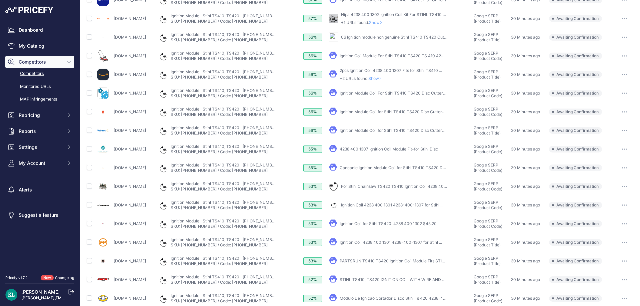
scroll to position [191, 0]
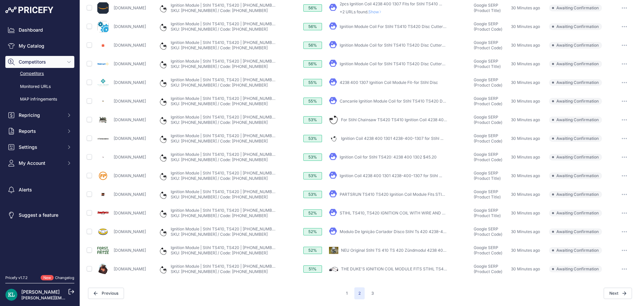
drag, startPoint x: 150, startPoint y: 178, endPoint x: 112, endPoint y: 180, distance: 37.7
click at [112, 180] on div "Fridayparts.com" at bounding box center [126, 175] width 60 height 13
copy link "Fridayparts.com"
click at [90, 177] on input "checkbox" at bounding box center [89, 175] width 5 height 5
checkbox input "true"
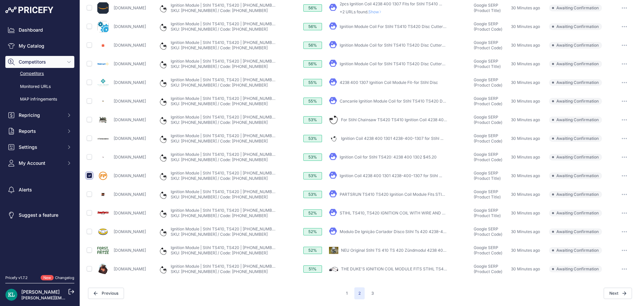
scroll to position [202, 0]
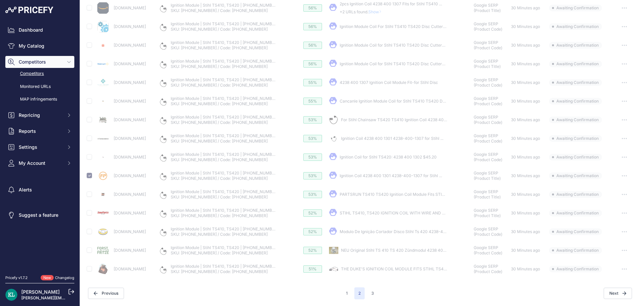
drag, startPoint x: 162, startPoint y: 141, endPoint x: 112, endPoint y: 144, distance: 50.7
click at [112, 144] on div "Buymachineryparts.com" at bounding box center [126, 138] width 60 height 13
copy div "Buymachineryparts.com"
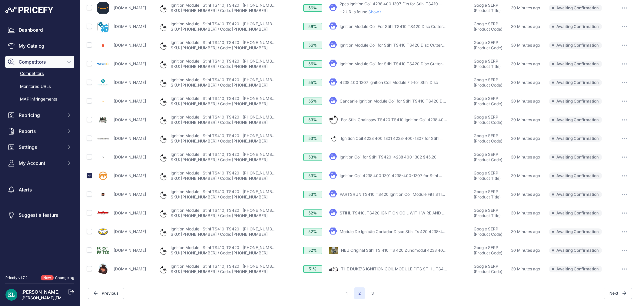
scroll to position [191, 0]
click at [375, 292] on nav "Previous 1 2 3 Next" at bounding box center [359, 294] width 549 height 12
click at [374, 293] on button "3" at bounding box center [372, 294] width 11 height 12
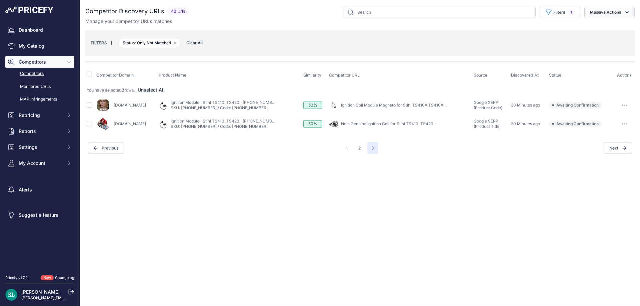
click at [607, 16] on button "Massive Actions" at bounding box center [609, 12] width 50 height 11
drag, startPoint x: 594, startPoint y: 30, endPoint x: 586, endPoint y: 37, distance: 11.1
click at [594, 30] on span "Confirm Match" at bounding box center [603, 28] width 32 height 6
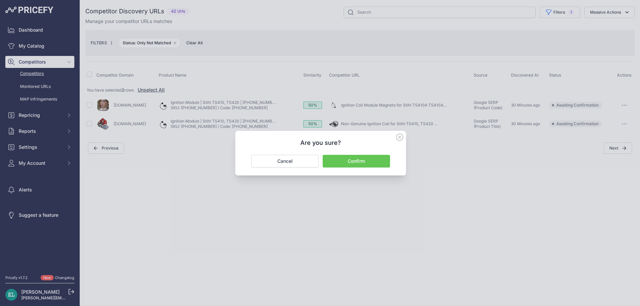
click at [381, 162] on button "Confirm" at bounding box center [356, 161] width 67 height 13
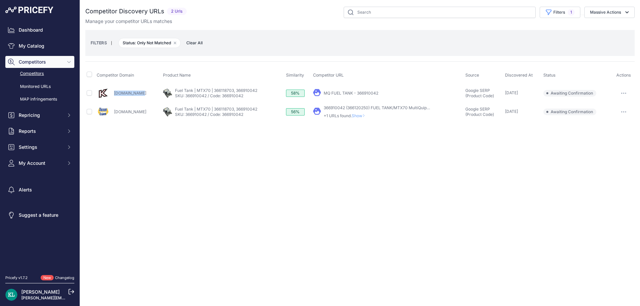
drag, startPoint x: 141, startPoint y: 96, endPoint x: 114, endPoint y: 96, distance: 27.7
click at [114, 96] on div "[DOMAIN_NAME]" at bounding box center [129, 93] width 64 height 13
copy link "[DOMAIN_NAME]"
click at [89, 113] on input "checkbox" at bounding box center [89, 111] width 5 height 5
checkbox input "true"
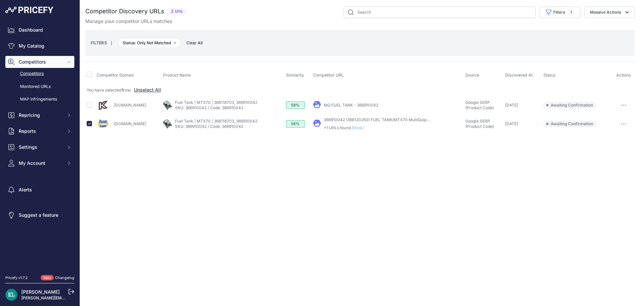
drag, startPoint x: 597, startPoint y: 18, endPoint x: 589, endPoint y: 27, distance: 12.7
click at [597, 18] on div "Competitor Discovery URLs 2 Urls" at bounding box center [359, 16] width 549 height 18
click at [589, 27] on div "Competitor Discovery URLs 2 Urls" at bounding box center [359, 70] width 549 height 127
click at [606, 16] on button "Massive Actions" at bounding box center [609, 12] width 50 height 11
click at [594, 27] on span "Confirm Match" at bounding box center [603, 28] width 32 height 6
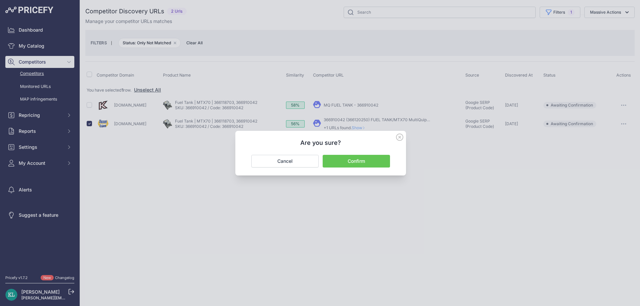
click at [356, 159] on button "Confirm" at bounding box center [356, 161] width 67 height 13
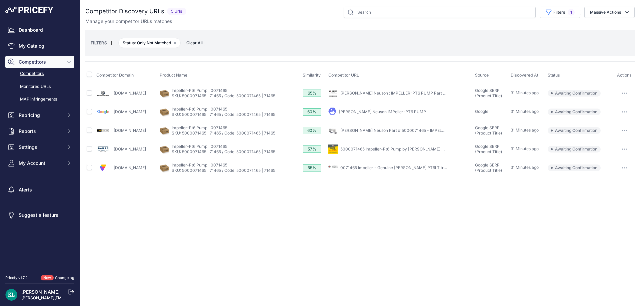
click at [204, 208] on div "Close You are not connected to the internet." at bounding box center [360, 153] width 560 height 306
click at [89, 148] on input "checkbox" at bounding box center [89, 148] width 5 height 5
checkbox input "true"
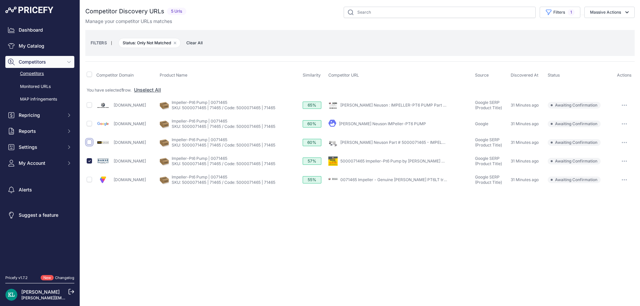
click at [88, 141] on input "checkbox" at bounding box center [89, 142] width 5 height 5
checkbox input "true"
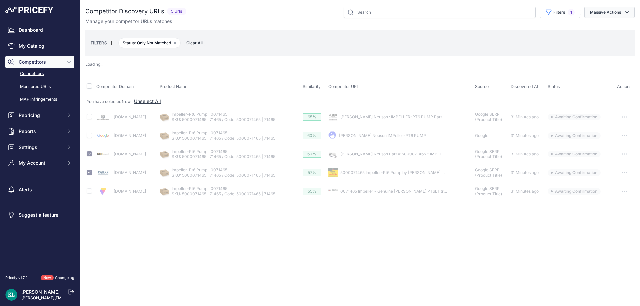
click at [591, 10] on button "Massive Actions" at bounding box center [609, 12] width 50 height 11
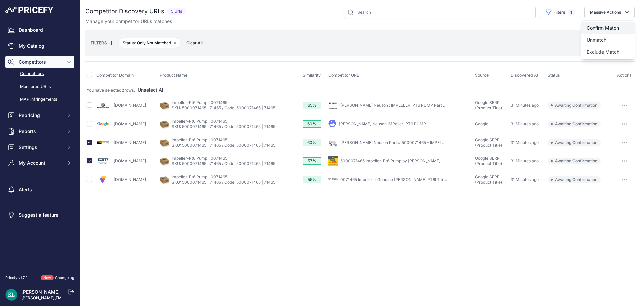
click at [595, 26] on button "Confirm Match" at bounding box center [607, 28] width 53 height 12
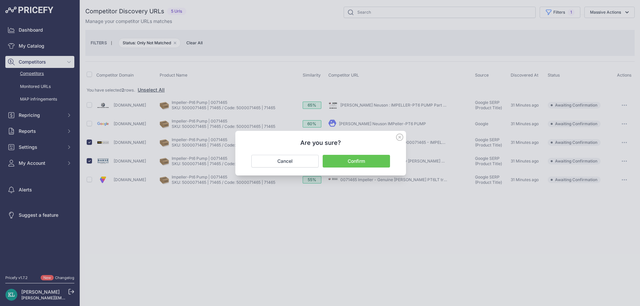
click at [366, 160] on button "Confirm" at bounding box center [356, 161] width 67 height 13
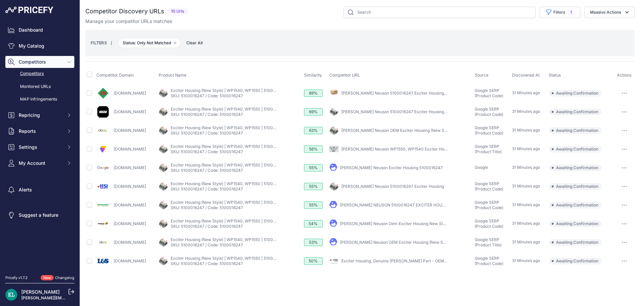
click at [244, 14] on div "Filters 1 Source Select an option Quick Automatch Google Shopping (Title) Googl…" at bounding box center [413, 12] width 444 height 11
click at [91, 94] on input "checkbox" at bounding box center [89, 92] width 5 height 5
checkbox input "true"
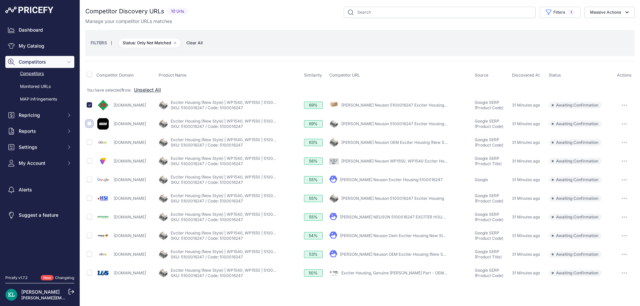
click at [89, 123] on input "checkbox" at bounding box center [89, 123] width 5 height 5
checkbox input "true"
click at [89, 199] on input "checkbox" at bounding box center [89, 198] width 5 height 5
checkbox input "true"
drag, startPoint x: 136, startPoint y: 221, endPoint x: 106, endPoint y: 218, distance: 29.8
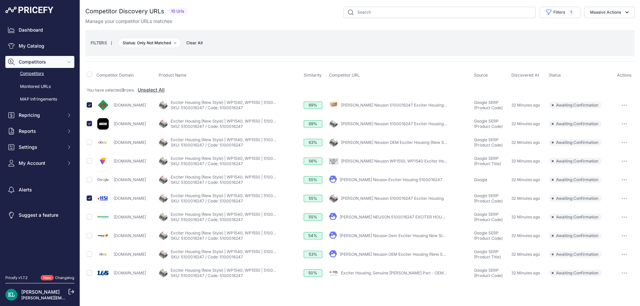
click at [106, 218] on div "[DOMAIN_NAME]" at bounding box center [126, 217] width 60 height 13
copy div "[DOMAIN_NAME]"
click at [90, 273] on input "checkbox" at bounding box center [89, 272] width 5 height 5
checkbox input "true"
click at [616, 12] on button "Massive Actions" at bounding box center [609, 12] width 50 height 11
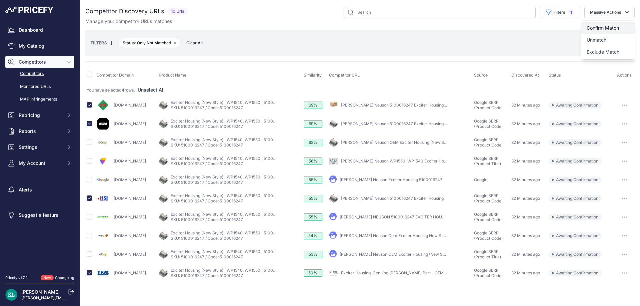
click at [599, 28] on span "Confirm Match" at bounding box center [603, 28] width 32 height 6
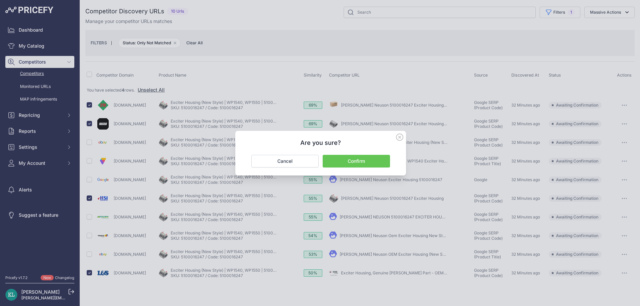
click at [346, 164] on button "Confirm" at bounding box center [356, 161] width 67 height 13
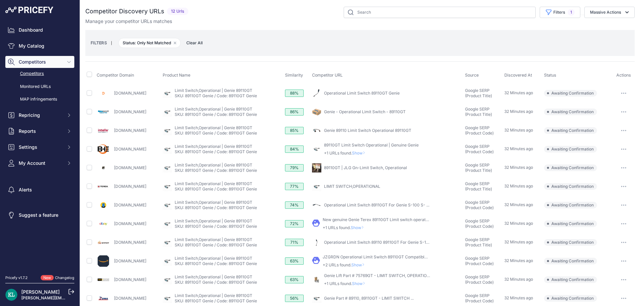
drag, startPoint x: 136, startPoint y: 134, endPoint x: 108, endPoint y: 136, distance: 27.7
click at [108, 136] on div "[DOMAIN_NAME]" at bounding box center [128, 130] width 63 height 13
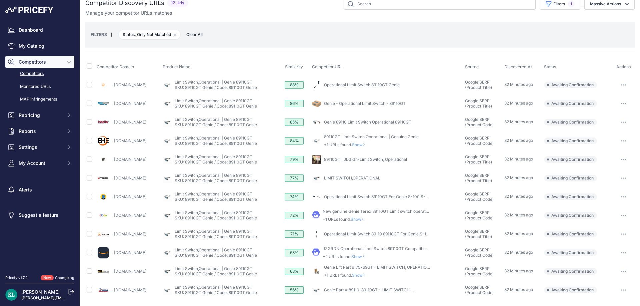
drag, startPoint x: 176, startPoint y: 161, endPoint x: 113, endPoint y: 166, distance: 63.2
click at [113, 166] on div "[DOMAIN_NAME]" at bounding box center [128, 159] width 63 height 13
copy link "Modernequipmentparts.com"
click at [87, 215] on input "checkbox" at bounding box center [89, 215] width 5 height 5
checkbox input "true"
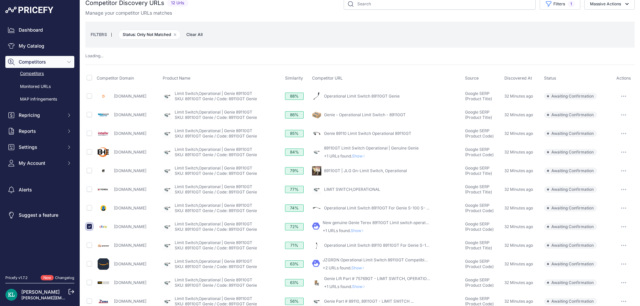
scroll to position [20, 0]
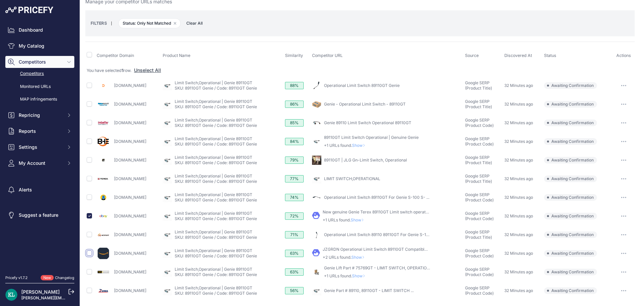
click at [90, 254] on input "checkbox" at bounding box center [89, 253] width 5 height 5
checkbox input "true"
drag, startPoint x: 162, startPoint y: 290, endPoint x: 114, endPoint y: 292, distance: 47.7
click at [114, 292] on div "Zumasales.com" at bounding box center [128, 290] width 63 height 13
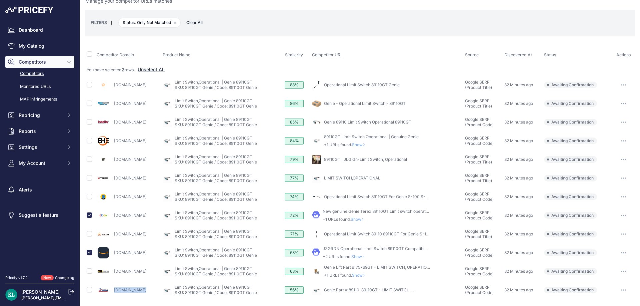
copy link "Zumasales.com"
click at [93, 292] on td at bounding box center [90, 290] width 10 height 19
click at [92, 290] on input "checkbox" at bounding box center [89, 289] width 5 height 5
checkbox input "true"
drag, startPoint x: 170, startPoint y: 104, endPoint x: 111, endPoint y: 109, distance: 59.6
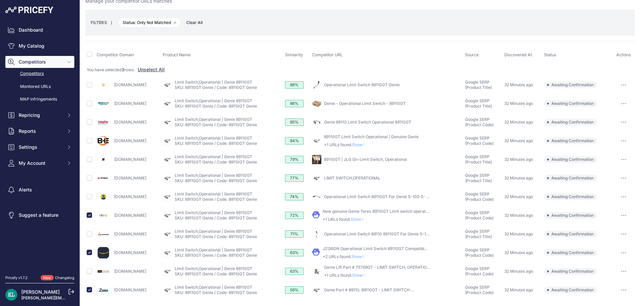
click at [111, 109] on div "Reliableequipmentparts.com" at bounding box center [128, 103] width 63 height 13
copy div "Reliableequipmentparts.com"
drag, startPoint x: 152, startPoint y: 88, endPoint x: 113, endPoint y: 89, distance: 38.7
click at [113, 89] on div "Disenparts.com" at bounding box center [128, 84] width 63 height 13
copy link "Disenparts.com"
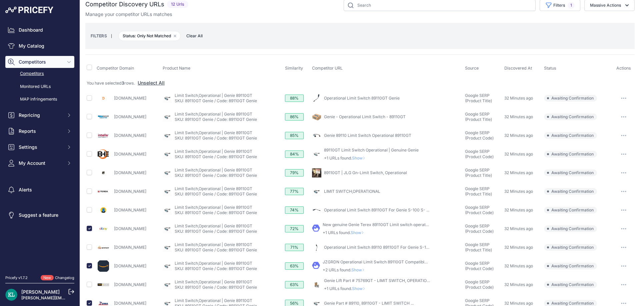
scroll to position [0, 0]
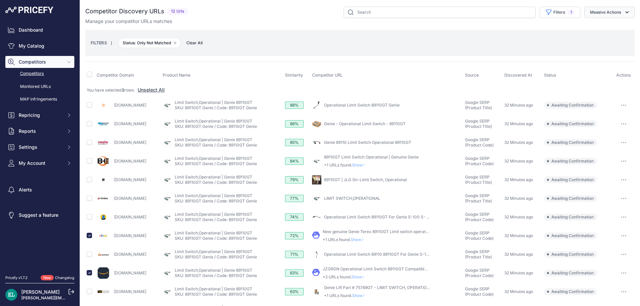
click at [605, 16] on button "Massive Actions" at bounding box center [609, 12] width 50 height 11
click at [599, 24] on button "Confirm Match" at bounding box center [607, 28] width 53 height 12
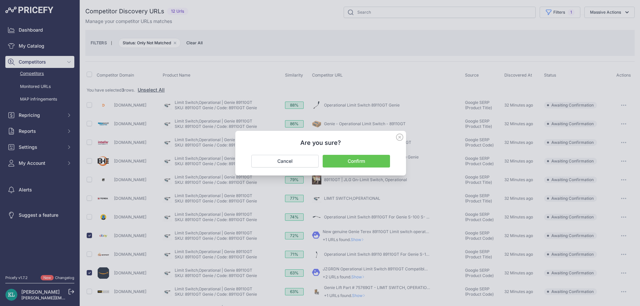
click at [354, 162] on button "Confirm" at bounding box center [356, 161] width 67 height 13
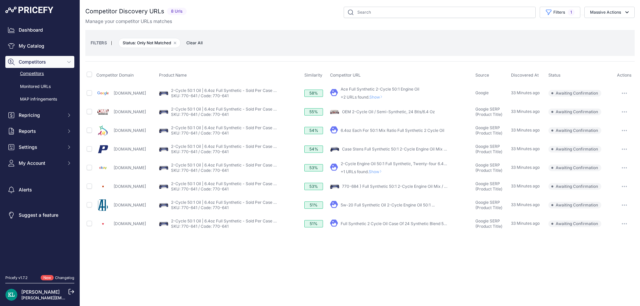
click at [255, 250] on div "Close You are not connected to the internet." at bounding box center [360, 153] width 560 height 306
click at [334, 256] on div "Close You are not connected to the internet." at bounding box center [360, 153] width 560 height 306
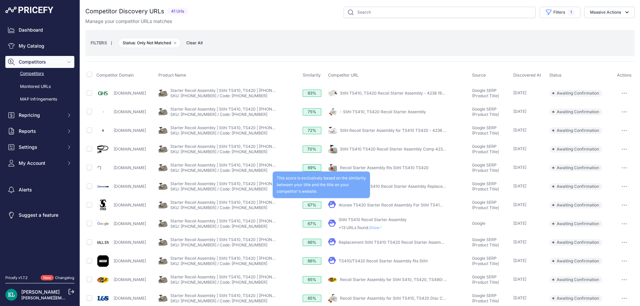
scroll to position [179, 0]
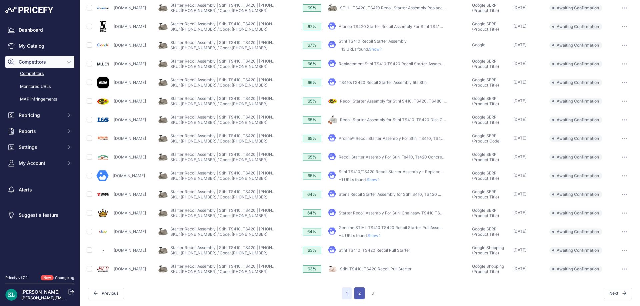
click at [358, 295] on button "2" at bounding box center [359, 294] width 10 height 12
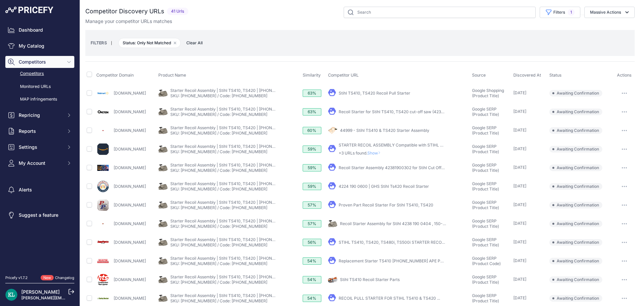
drag, startPoint x: 143, startPoint y: 266, endPoint x: 113, endPoint y: 266, distance: 30.0
click at [113, 266] on div "[DOMAIN_NAME]" at bounding box center [126, 261] width 60 height 13
copy link "[DOMAIN_NAME]"
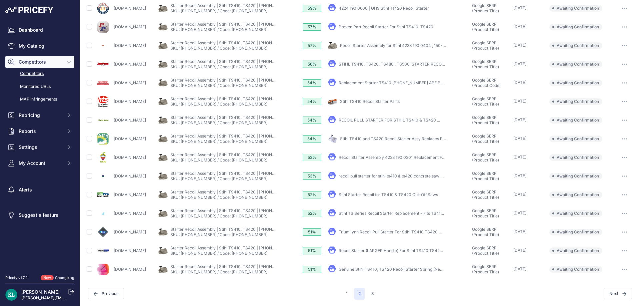
scroll to position [179, 0]
click at [367, 295] on button "3" at bounding box center [372, 294] width 11 height 12
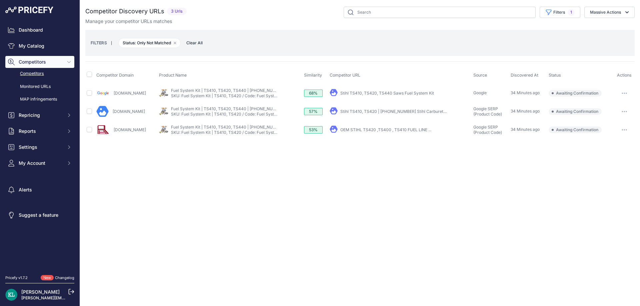
click at [281, 161] on div "Close You are not connected to the internet." at bounding box center [360, 153] width 560 height 306
click at [278, 180] on div "Close You are not connected to the internet." at bounding box center [360, 153] width 560 height 306
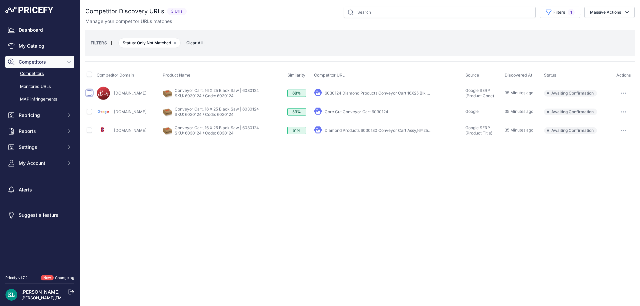
click at [88, 94] on input "checkbox" at bounding box center [89, 92] width 5 height 5
checkbox input "true"
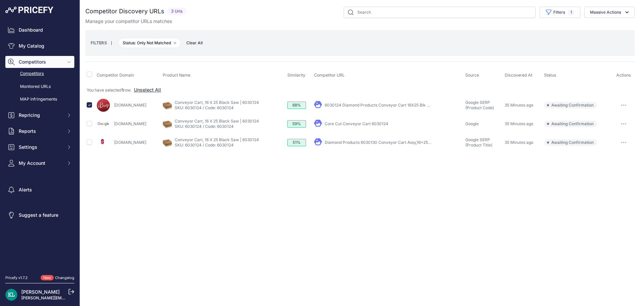
click at [238, 208] on div "Close You are not connected to the internet." at bounding box center [360, 153] width 560 height 306
click at [122, 124] on div "[DOMAIN_NAME]" at bounding box center [128, 123] width 63 height 13
click at [376, 122] on link "Core Cut Conveyor Cart 6030124" at bounding box center [357, 123] width 64 height 5
click at [629, 15] on icon "button" at bounding box center [626, 12] width 7 height 7
drag, startPoint x: 602, startPoint y: 25, endPoint x: 586, endPoint y: 40, distance: 22.2
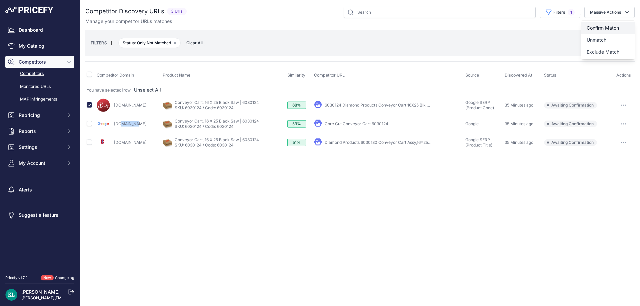
click at [602, 25] on span "Confirm Match" at bounding box center [603, 28] width 32 height 6
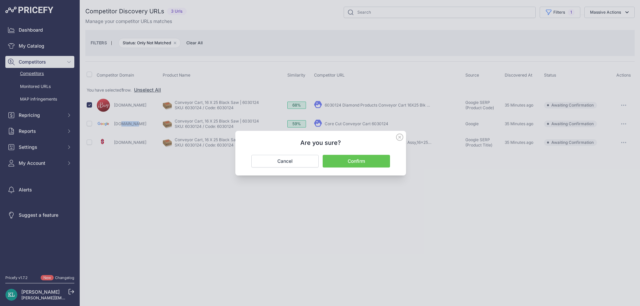
click at [363, 164] on button "Confirm" at bounding box center [356, 161] width 67 height 13
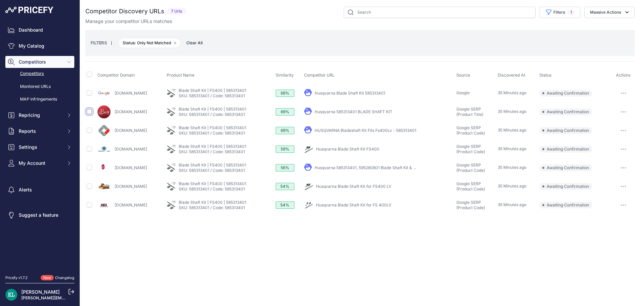
click at [91, 112] on input "checkbox" at bounding box center [89, 111] width 5 height 5
checkbox input "true"
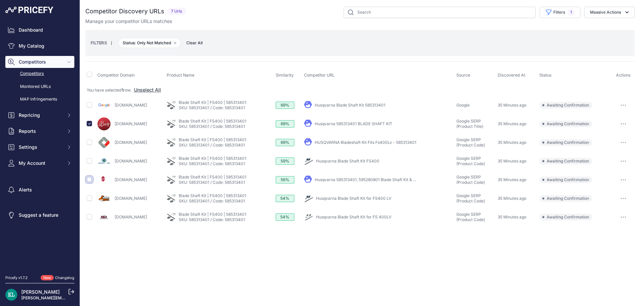
click at [90, 182] on input "checkbox" at bounding box center [89, 179] width 5 height 5
checkbox input "true"
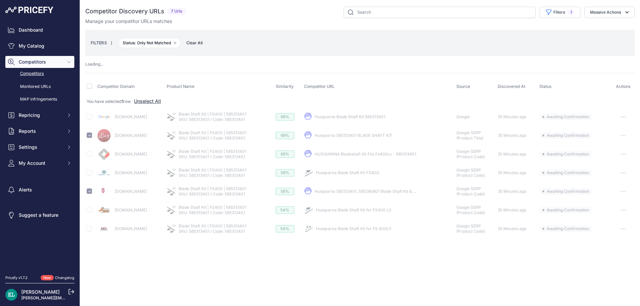
click at [618, 18] on div "Competitor Discovery URLs 7 Urls" at bounding box center [359, 16] width 549 height 18
click at [597, 32] on div "FILTERS | Status: Only Not Matched Remove filter option Clear All" at bounding box center [359, 43] width 549 height 26
click at [607, 17] on button "Massive Actions" at bounding box center [609, 12] width 50 height 11
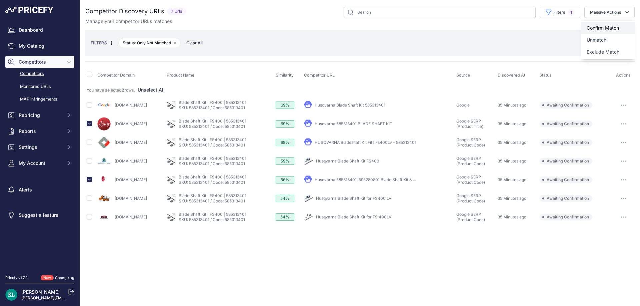
click at [593, 31] on button "Confirm Match" at bounding box center [607, 28] width 53 height 12
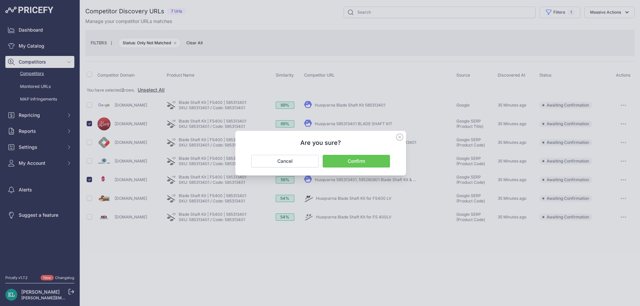
click at [359, 158] on button "Confirm" at bounding box center [356, 161] width 67 height 13
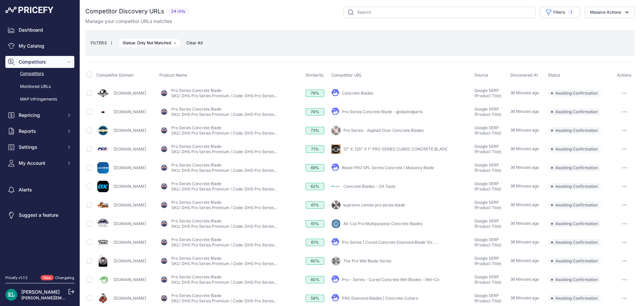
click at [266, 24] on div "Manage your competitor URLs matches" at bounding box center [359, 21] width 549 height 7
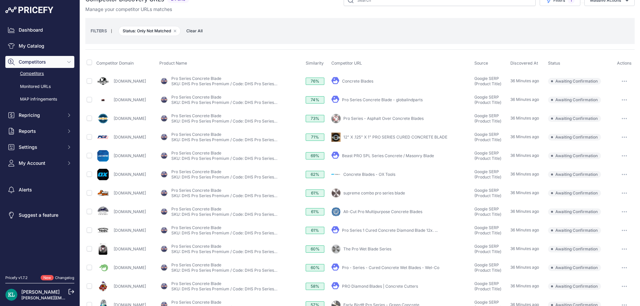
scroll to position [179, 0]
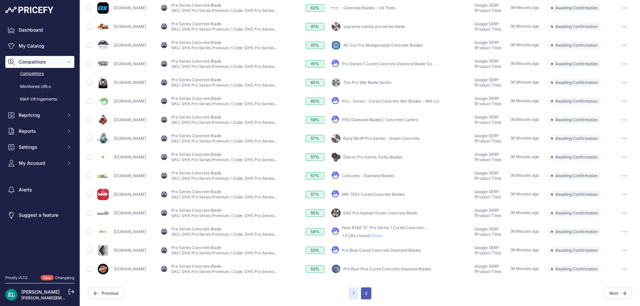
click at [361, 294] on button "2" at bounding box center [366, 294] width 10 height 12
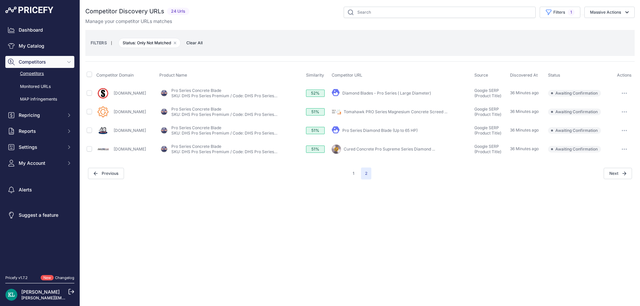
click at [233, 198] on div "Close You are not connected to the internet." at bounding box center [360, 153] width 560 height 306
click at [247, 185] on div "You are not connected to the internet. Competitor Discovery URLs" at bounding box center [359, 93] width 549 height 186
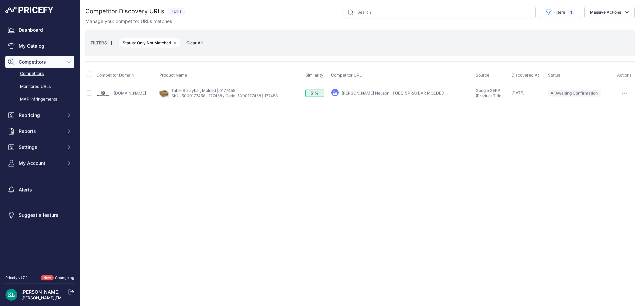
click at [273, 139] on div "Close You are not connected to the internet." at bounding box center [360, 153] width 560 height 306
click at [246, 172] on div "Close You are not connected to the internet." at bounding box center [360, 153] width 560 height 306
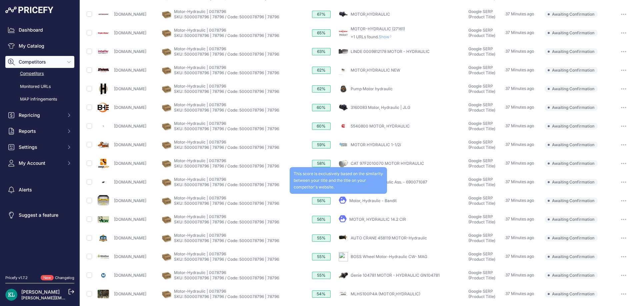
scroll to position [179, 0]
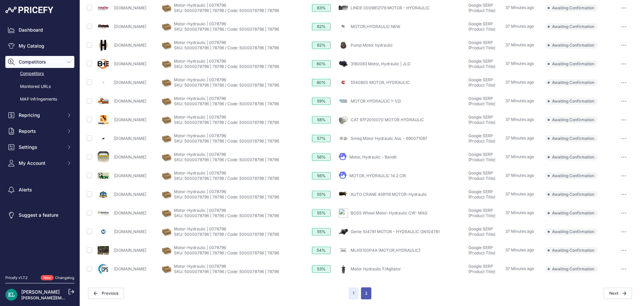
click at [363, 293] on button "2" at bounding box center [366, 294] width 10 height 12
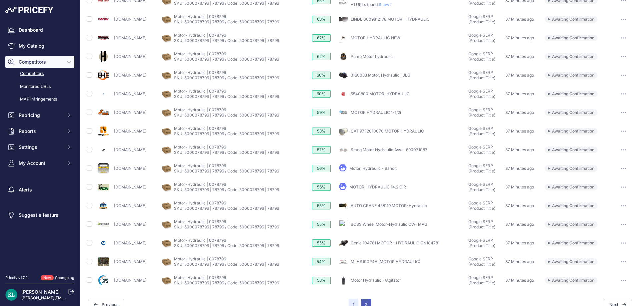
scroll to position [190, 0]
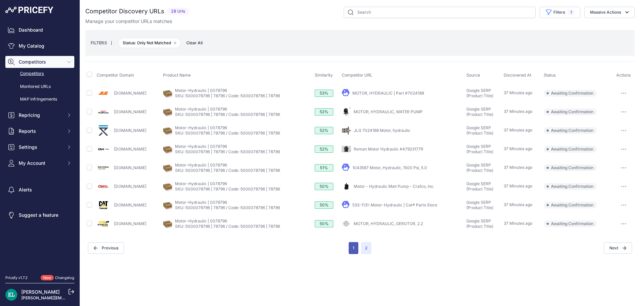
click at [352, 253] on button "1" at bounding box center [354, 248] width 10 height 12
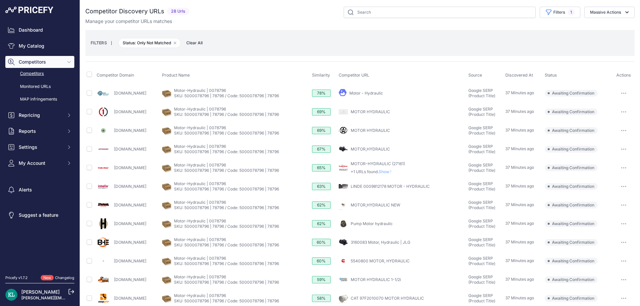
click at [259, 23] on div "Manage your competitor URLs matches" at bounding box center [359, 21] width 549 height 7
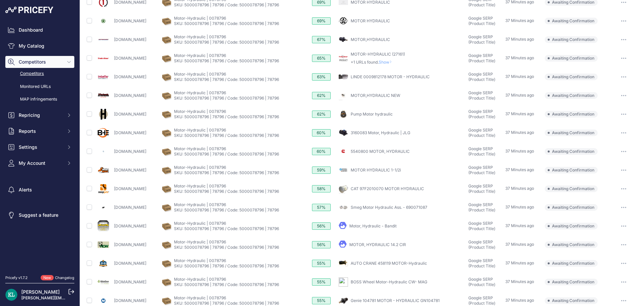
scroll to position [12, 0]
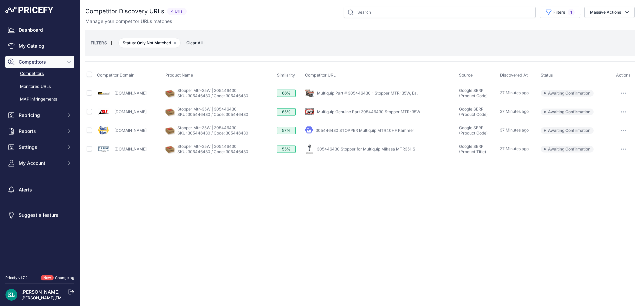
click at [90, 69] on th at bounding box center [90, 75] width 10 height 17
click at [91, 73] on input "checkbox" at bounding box center [89, 74] width 5 height 5
checkbox input "true"
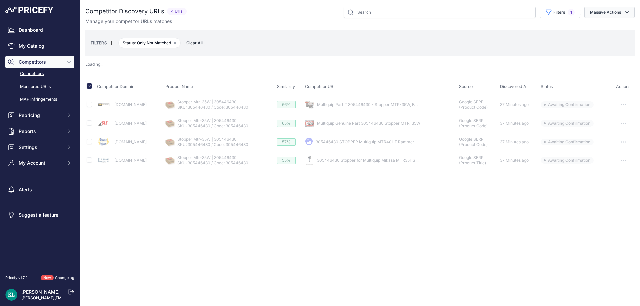
click at [612, 15] on button "Massive Actions" at bounding box center [609, 12] width 50 height 11
drag, startPoint x: 604, startPoint y: 26, endPoint x: 595, endPoint y: 31, distance: 10.4
click at [602, 26] on span "Confirm Match" at bounding box center [603, 28] width 32 height 6
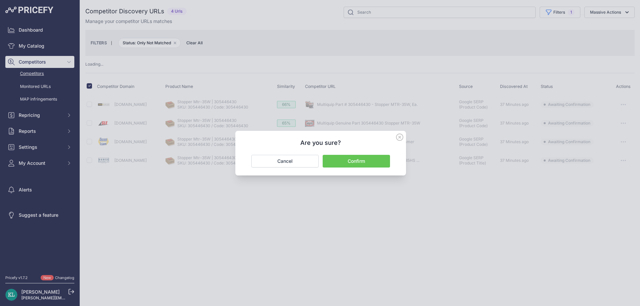
click at [357, 165] on button "Confirm" at bounding box center [356, 161] width 67 height 13
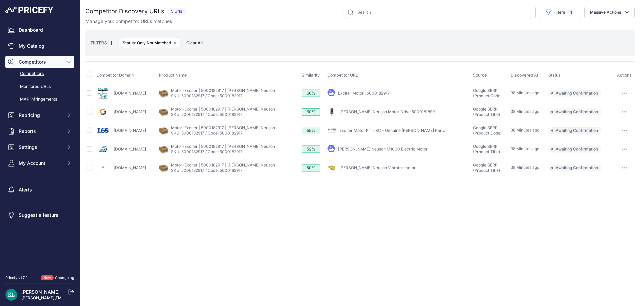
click at [250, 202] on div "Close You are not connected to the internet." at bounding box center [360, 153] width 560 height 306
drag, startPoint x: 153, startPoint y: 102, endPoint x: 125, endPoint y: 96, distance: 28.5
click at [125, 96] on tbody "Walkermiller.com My Product" at bounding box center [359, 131] width 549 height 94
click at [137, 103] on td "Shop.equipmentshare.com" at bounding box center [126, 112] width 63 height 19
drag, startPoint x: 155, startPoint y: 91, endPoint x: 114, endPoint y: 95, distance: 40.5
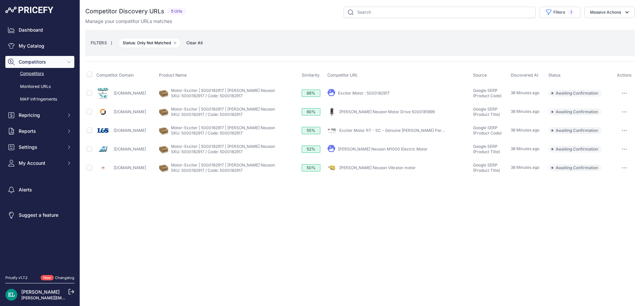
click at [114, 95] on div "Walkermiller.com" at bounding box center [126, 93] width 60 height 13
copy link "Walkermiller.com"
click at [85, 92] on td at bounding box center [90, 93] width 10 height 19
click at [89, 95] on input "checkbox" at bounding box center [89, 92] width 5 height 5
checkbox input "true"
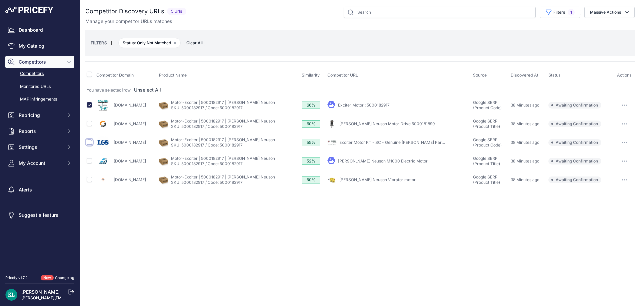
click at [87, 142] on input "checkbox" at bounding box center [89, 142] width 5 height 5
checkbox input "true"
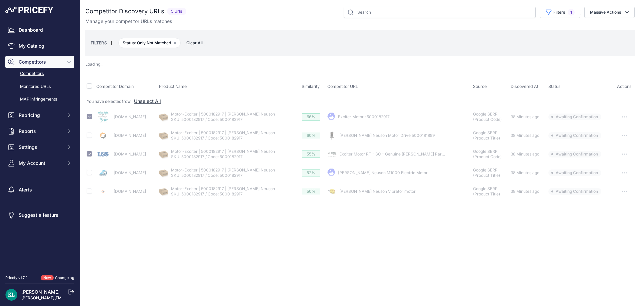
drag, startPoint x: 614, startPoint y: 15, endPoint x: 577, endPoint y: 39, distance: 44.8
click at [610, 19] on div "Competitor Discovery URLs 5 Urls" at bounding box center [359, 16] width 549 height 18
click at [592, 32] on div "FILTERS | Status: Only Not Matched Remove filter option Clear All" at bounding box center [359, 43] width 549 height 26
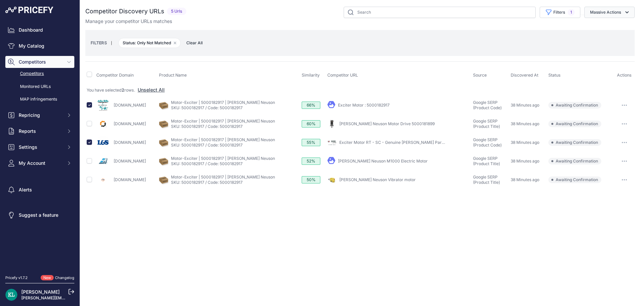
click at [608, 15] on button "Massive Actions" at bounding box center [609, 12] width 50 height 11
click at [0, 0] on button "Confirm Match" at bounding box center [0, 0] width 0 height 0
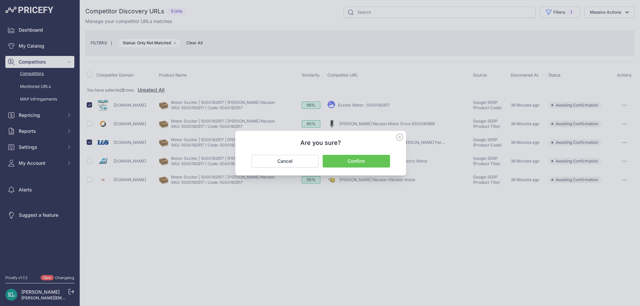
click at [360, 158] on button "Confirm" at bounding box center [356, 161] width 67 height 13
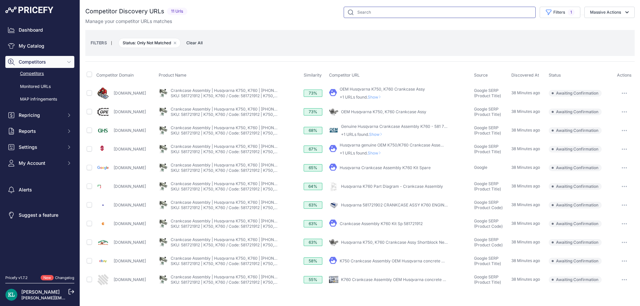
drag, startPoint x: 379, startPoint y: 9, endPoint x: 379, endPoint y: 13, distance: 4.0
click at [379, 9] on input "text" at bounding box center [440, 12] width 192 height 11
paste input "581721912"
click at [358, 14] on input "581721912" at bounding box center [440, 12] width 192 height 11
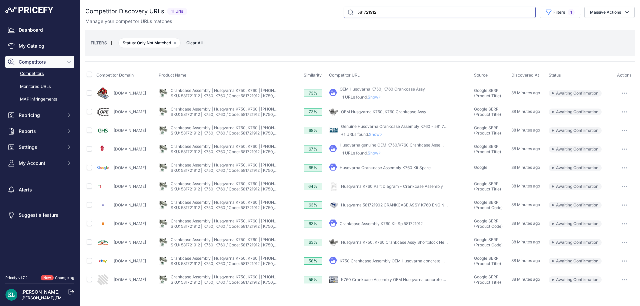
type input "581721912"
click at [291, 18] on div "581721912 Filters 1 Source Select an option Quick Automatch Google Shopping (Ti…" at bounding box center [412, 12] width 445 height 11
drag, startPoint x: 141, startPoint y: 226, endPoint x: 113, endPoint y: 227, distance: 27.7
click at [113, 227] on div "Ereplacementparts.com" at bounding box center [126, 223] width 60 height 13
click at [90, 225] on input "checkbox" at bounding box center [89, 223] width 5 height 5
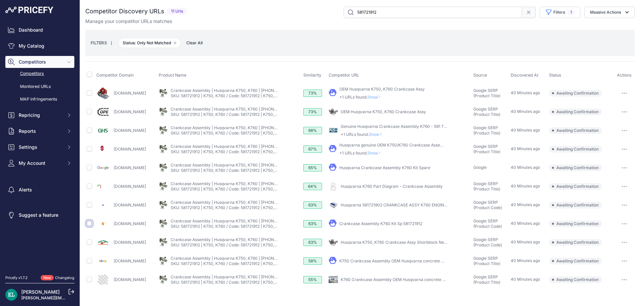
checkbox input "true"
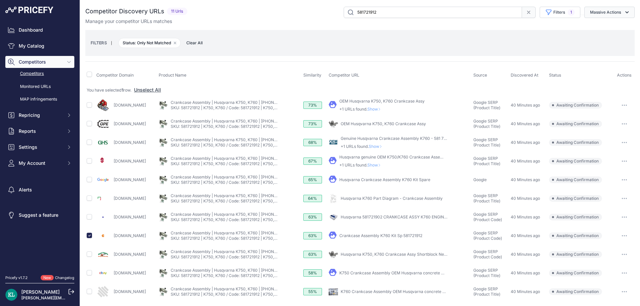
click at [596, 17] on button "Massive Actions" at bounding box center [609, 12] width 50 height 11
click at [588, 28] on span "Confirm Match" at bounding box center [603, 28] width 32 height 6
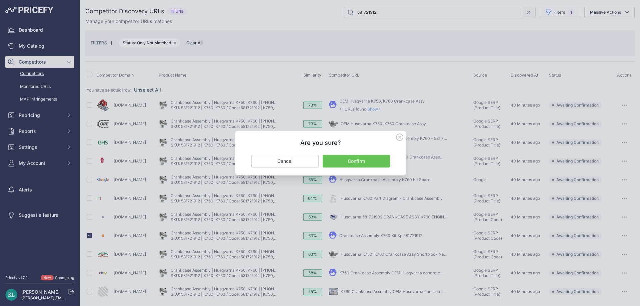
click at [378, 159] on button "Confirm" at bounding box center [356, 161] width 67 height 13
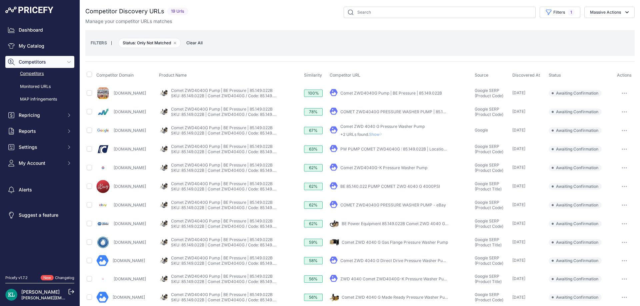
click at [294, 17] on div "Filters 1 Source Select an option Quick Automatch Google Shopping (Title) Googl…" at bounding box center [413, 12] width 444 height 11
drag, startPoint x: 144, startPoint y: 225, endPoint x: 110, endPoint y: 227, distance: 33.4
click at [110, 227] on div "Mprtools.com" at bounding box center [126, 223] width 60 height 13
copy div "Mprtools.com"
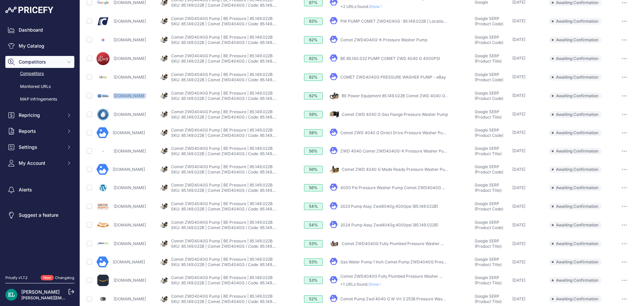
scroll to position [137, 0]
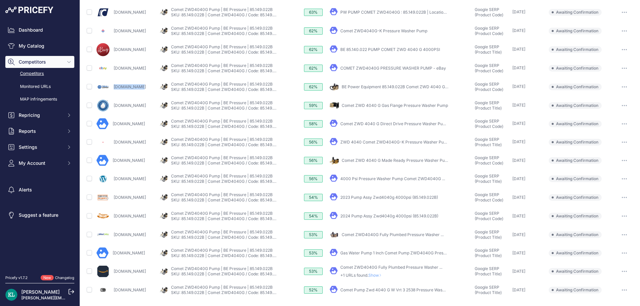
drag, startPoint x: 145, startPoint y: 220, endPoint x: 109, endPoint y: 221, distance: 36.0
click at [109, 221] on div "Driggerssmallengine.com" at bounding box center [126, 216] width 60 height 13
copy div "Driggerssmallengine.com"
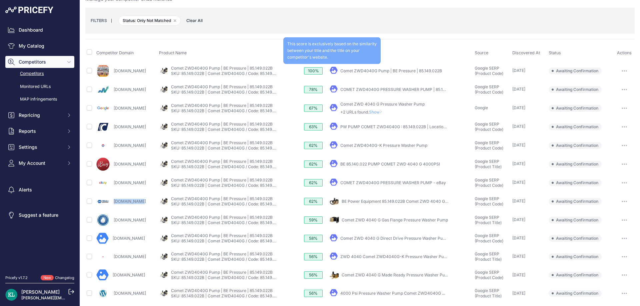
scroll to position [0, 0]
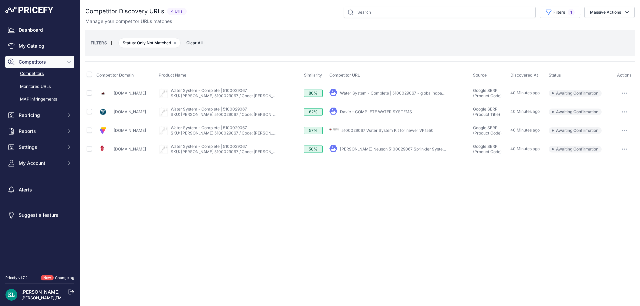
click at [231, 194] on div "Close You are not connected to the internet." at bounding box center [360, 153] width 560 height 306
click at [91, 131] on input "checkbox" at bounding box center [89, 130] width 5 height 5
checkbox input "true"
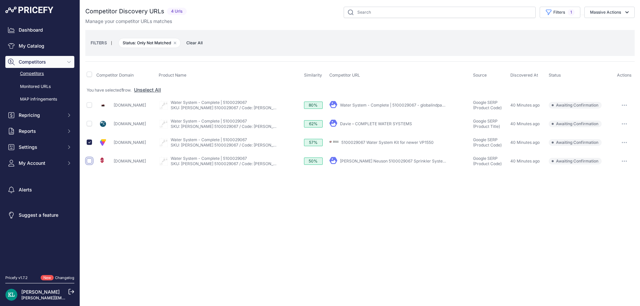
click at [88, 160] on input "checkbox" at bounding box center [89, 160] width 5 height 5
checkbox input "true"
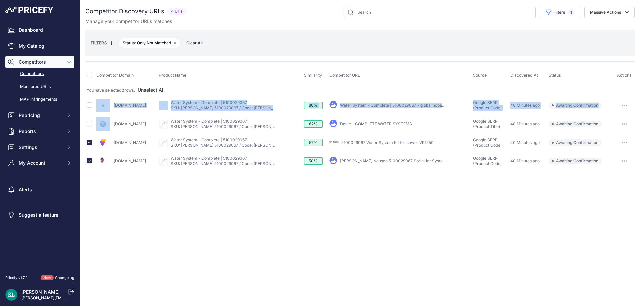
drag, startPoint x: 162, startPoint y: 116, endPoint x: 115, endPoint y: 117, distance: 47.7
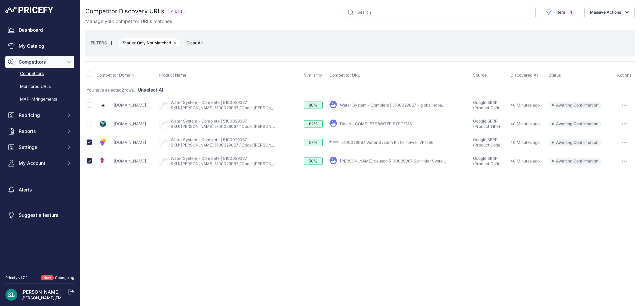
click at [138, 116] on td "Completewatersystems.net" at bounding box center [126, 124] width 63 height 19
drag, startPoint x: 155, startPoint y: 109, endPoint x: 112, endPoint y: 110, distance: 43.0
click at [112, 110] on div "Globalindparts.com" at bounding box center [126, 105] width 60 height 13
copy link "Globalindparts.com"
click at [602, 14] on button "Massive Actions" at bounding box center [609, 12] width 50 height 11
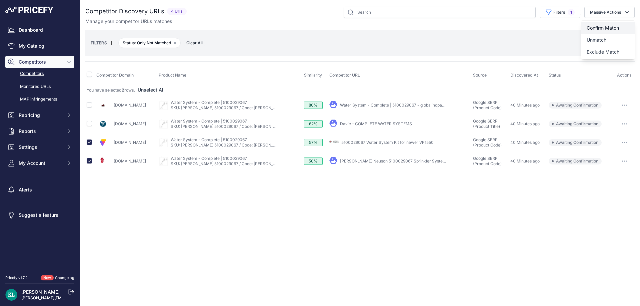
click at [594, 26] on span "Confirm Match" at bounding box center [603, 28] width 32 height 6
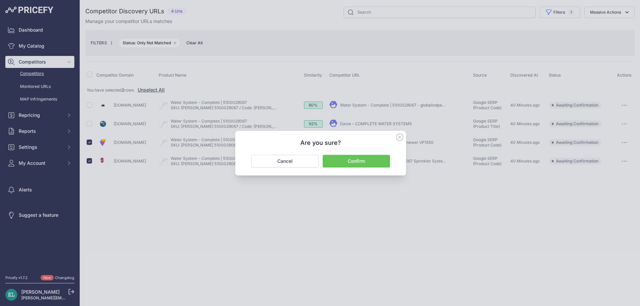
drag, startPoint x: 341, startPoint y: 165, endPoint x: 327, endPoint y: 166, distance: 13.7
click at [341, 166] on button "Confirm" at bounding box center [356, 161] width 67 height 13
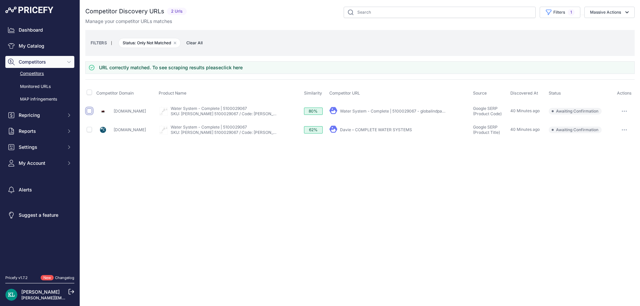
click at [87, 112] on input "checkbox" at bounding box center [89, 110] width 5 height 5
checkbox input "true"
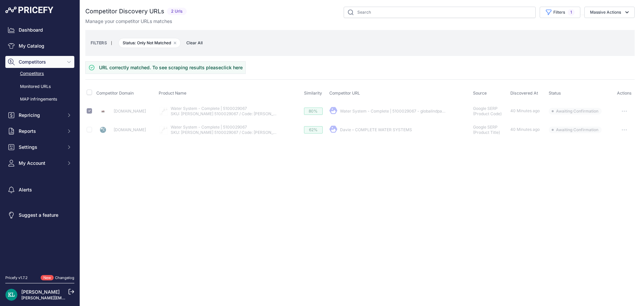
click at [616, 14] on button "Massive Actions" at bounding box center [609, 12] width 50 height 11
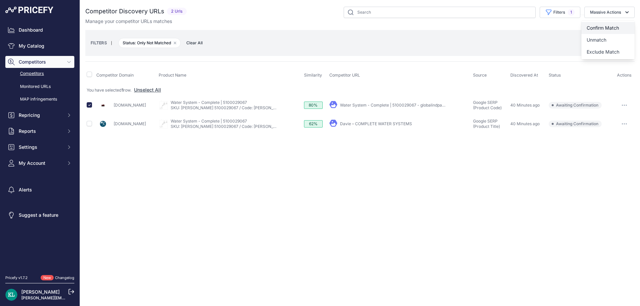
click at [603, 27] on span "Confirm Match" at bounding box center [603, 28] width 32 height 6
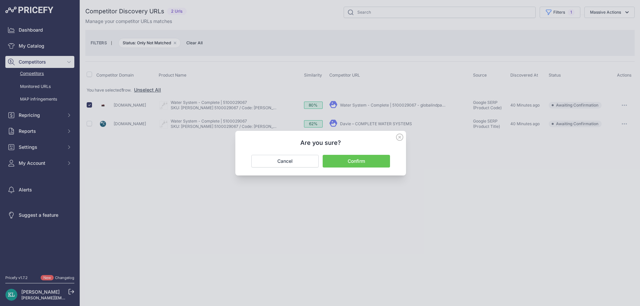
click at [345, 165] on button "Confirm" at bounding box center [356, 161] width 67 height 13
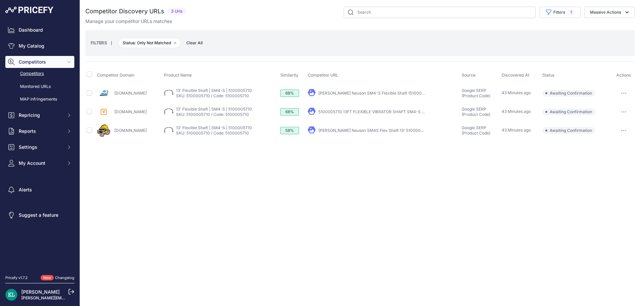
click at [218, 182] on div "Close You are not connected to the internet." at bounding box center [360, 153] width 560 height 306
drag, startPoint x: 153, startPoint y: 131, endPoint x: 113, endPoint y: 133, distance: 40.7
click at [113, 133] on div "[DOMAIN_NAME]" at bounding box center [129, 130] width 64 height 13
copy link "[DOMAIN_NAME]"
drag, startPoint x: 142, startPoint y: 92, endPoint x: 113, endPoint y: 97, distance: 29.7
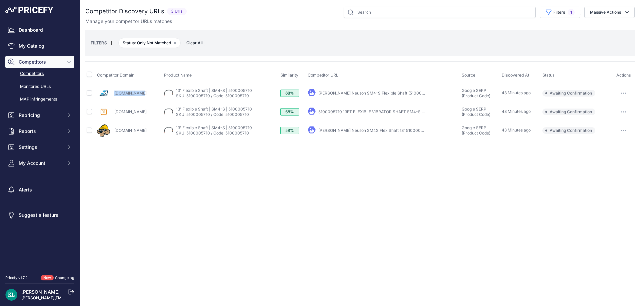
click at [113, 97] on div "[DOMAIN_NAME]" at bounding box center [129, 93] width 64 height 13
copy link "[DOMAIN_NAME]"
click at [90, 130] on input "checkbox" at bounding box center [89, 130] width 5 height 5
checkbox input "true"
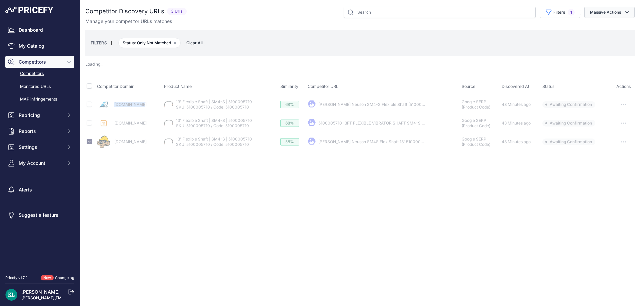
click at [607, 18] on button "Massive Actions" at bounding box center [609, 12] width 50 height 11
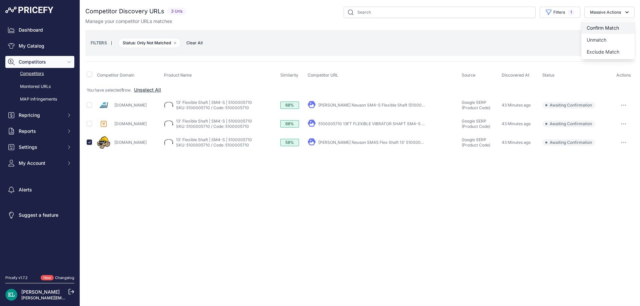
drag, startPoint x: 598, startPoint y: 27, endPoint x: 593, endPoint y: 30, distance: 6.0
click at [597, 28] on span "Confirm Match" at bounding box center [603, 28] width 32 height 6
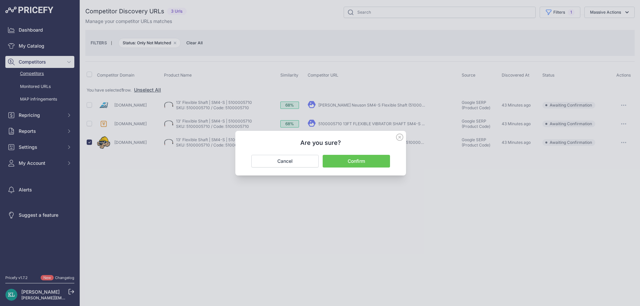
click at [335, 163] on button "Confirm" at bounding box center [356, 161] width 67 height 13
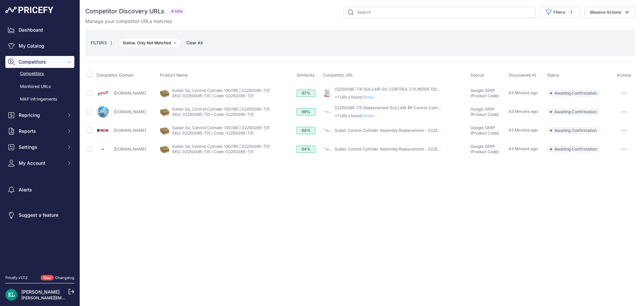
click at [295, 189] on div "Close You are not connected to the internet." at bounding box center [360, 153] width 560 height 306
drag, startPoint x: 174, startPoint y: 131, endPoint x: 107, endPoint y: 132, distance: 66.7
click at [107, 132] on div "[DOMAIN_NAME]" at bounding box center [126, 130] width 61 height 13
copy div "[DOMAIN_NAME]"
click at [91, 130] on input "checkbox" at bounding box center [89, 130] width 5 height 5
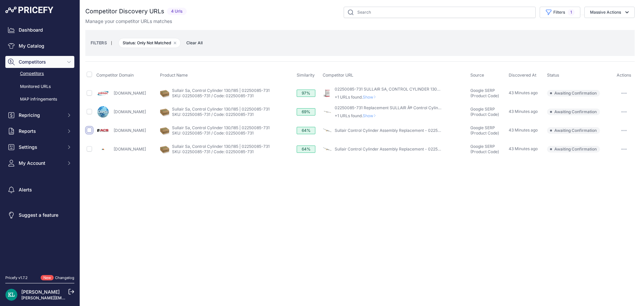
checkbox input "true"
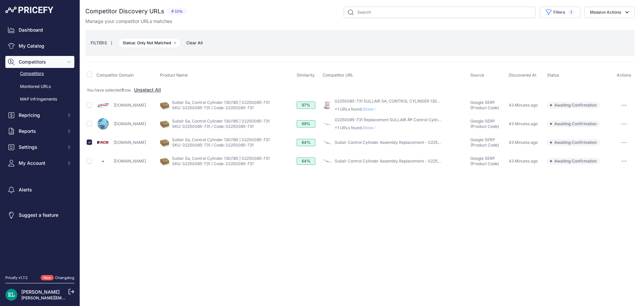
click at [243, 197] on div "Close You are not connected to the internet." at bounding box center [360, 153] width 560 height 306
click at [610, 17] on button "Massive Actions" at bounding box center [609, 12] width 50 height 11
click at [602, 26] on span "Confirm Match" at bounding box center [603, 28] width 32 height 6
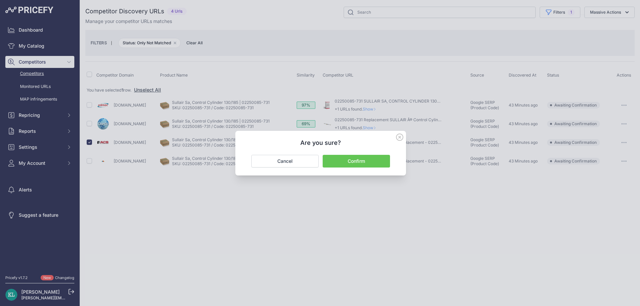
click at [344, 168] on div "Are you sure? Confirm Cancel" at bounding box center [320, 153] width 171 height 45
drag, startPoint x: 339, startPoint y: 164, endPoint x: 258, endPoint y: 164, distance: 81.3
click at [338, 164] on button "Confirm" at bounding box center [356, 161] width 67 height 13
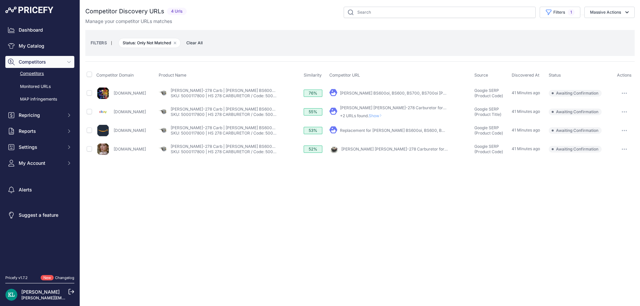
click at [252, 18] on div "Filters 1 Source Select an option Quick Automatch Google Shopping (Title) Googl…" at bounding box center [411, 12] width 445 height 11
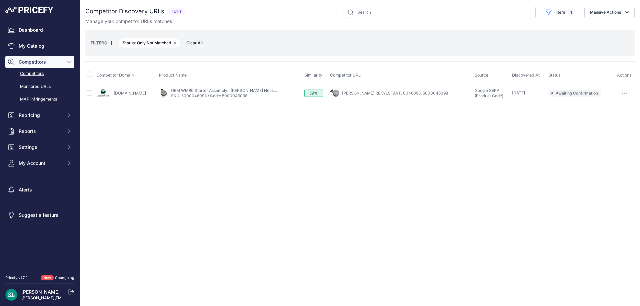
click at [243, 162] on div "Close You are not connected to the internet." at bounding box center [360, 153] width 560 height 306
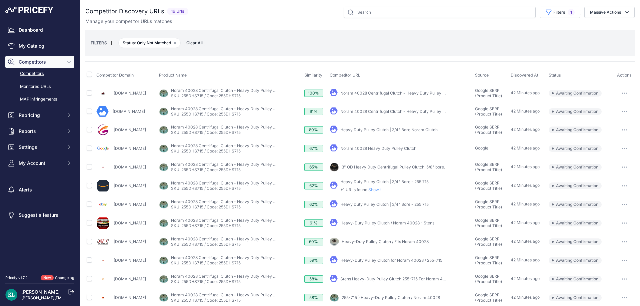
click at [261, 16] on div "Filters 1 Source Select an option Quick Automatch Google Shopping (Title) Googl…" at bounding box center [413, 12] width 444 height 11
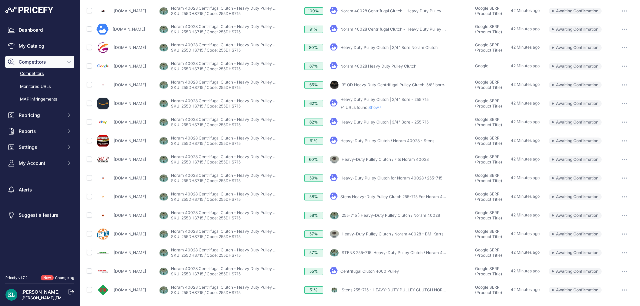
click at [157, 149] on td "Powermowersales.com" at bounding box center [126, 141] width 63 height 19
drag, startPoint x: 157, startPoint y: 142, endPoint x: 112, endPoint y: 147, distance: 45.9
click at [112, 147] on div "Powermowersales.com" at bounding box center [126, 140] width 60 height 13
copy div "Powermowersales.com"
click at [89, 141] on input "checkbox" at bounding box center [89, 140] width 5 height 5
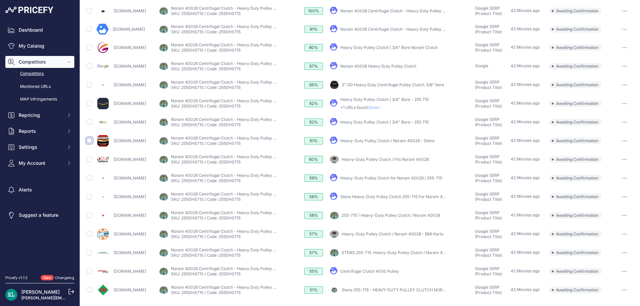
checkbox input "true"
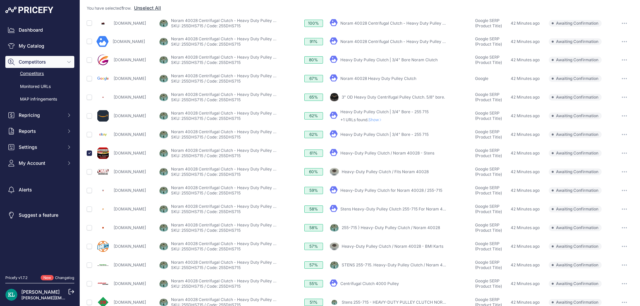
drag, startPoint x: 144, startPoint y: 266, endPoint x: 124, endPoint y: 126, distance: 140.8
click at [111, 266] on div "Partmartusa.com" at bounding box center [126, 265] width 60 height 13
copy div "Partmartusa.com"
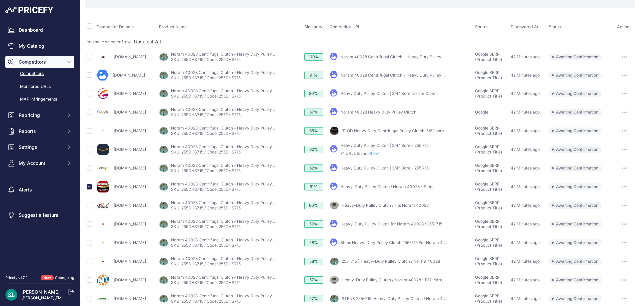
scroll to position [26, 0]
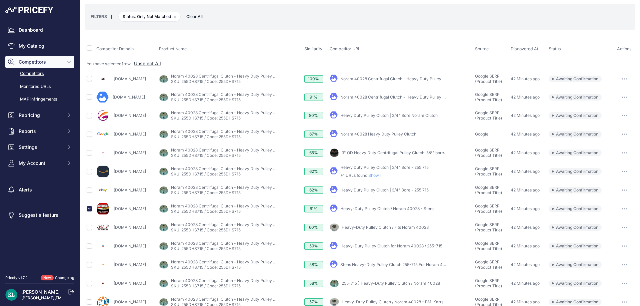
drag, startPoint x: 155, startPoint y: 81, endPoint x: 112, endPoint y: 81, distance: 42.7
click at [112, 81] on div "Globalindparts.com" at bounding box center [126, 78] width 60 height 13
click at [86, 79] on td at bounding box center [90, 79] width 10 height 19
click at [91, 79] on input "checkbox" at bounding box center [89, 78] width 5 height 5
checkbox input "true"
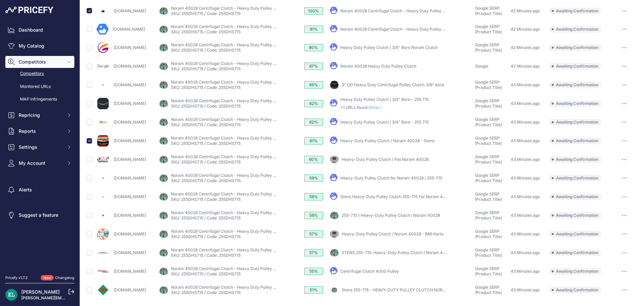
scroll to position [94, 0]
drag, startPoint x: 151, startPoint y: 162, endPoint x: 112, endPoint y: 165, distance: 39.7
click at [112, 165] on div "Ombwarehouse.com" at bounding box center [126, 159] width 60 height 13
copy div "Ombwarehouse.com"
click at [87, 161] on input "checkbox" at bounding box center [89, 159] width 5 height 5
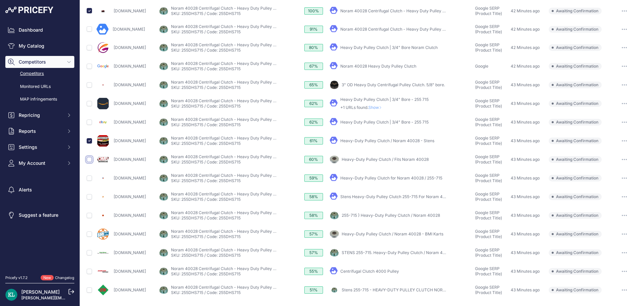
checkbox input "true"
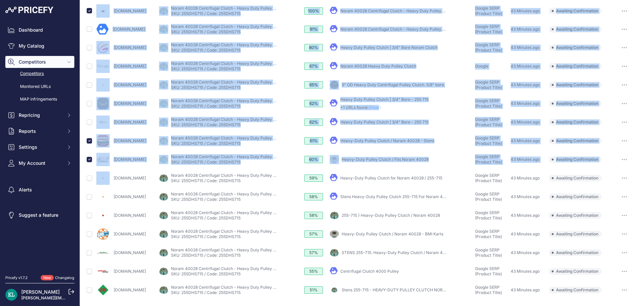
drag, startPoint x: 164, startPoint y: 183, endPoint x: 114, endPoint y: 188, distance: 50.6
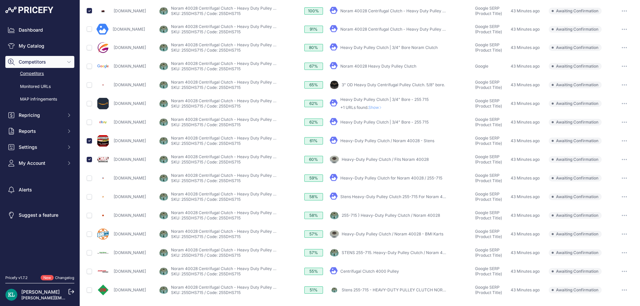
click at [136, 187] on td "Theoempartsstore.com" at bounding box center [126, 178] width 63 height 19
drag, startPoint x: 162, startPoint y: 177, endPoint x: 114, endPoint y: 183, distance: 48.7
click at [114, 183] on div "Theoempartsstore.com" at bounding box center [126, 178] width 60 height 13
copy link "Theoempartsstore.com"
drag, startPoint x: 155, startPoint y: 255, endPoint x: 114, endPoint y: 257, distance: 41.3
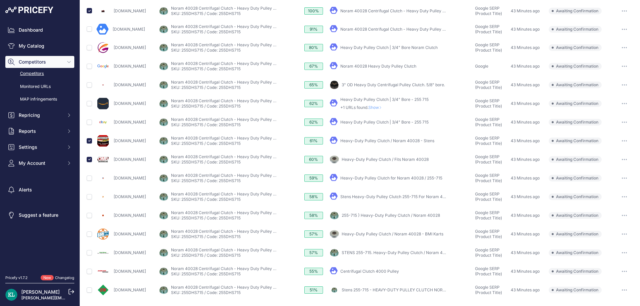
click at [114, 257] on div "Partmartusa.com" at bounding box center [126, 252] width 60 height 13
copy link "Partmartusa.com"
drag, startPoint x: 145, startPoint y: 235, endPoint x: 112, endPoint y: 236, distance: 32.3
click at [112, 236] on div "Bmikarts.com" at bounding box center [126, 234] width 60 height 13
copy link "Bmikarts.com"
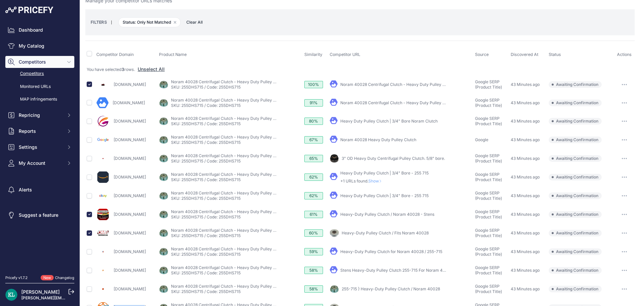
scroll to position [0, 0]
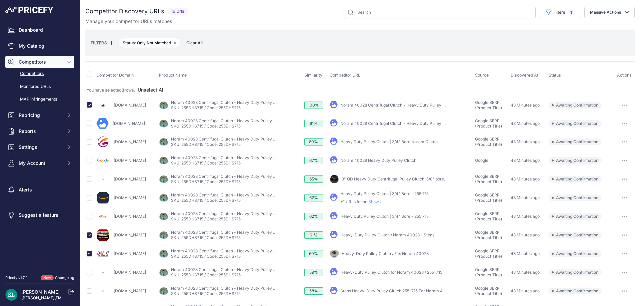
click at [600, 21] on div "Manage your competitor URLs matches" at bounding box center [359, 21] width 549 height 7
drag, startPoint x: 613, startPoint y: 14, endPoint x: 598, endPoint y: 28, distance: 20.8
click at [612, 15] on button "Massive Actions" at bounding box center [609, 12] width 50 height 11
click at [597, 28] on span "Confirm Match" at bounding box center [603, 28] width 32 height 6
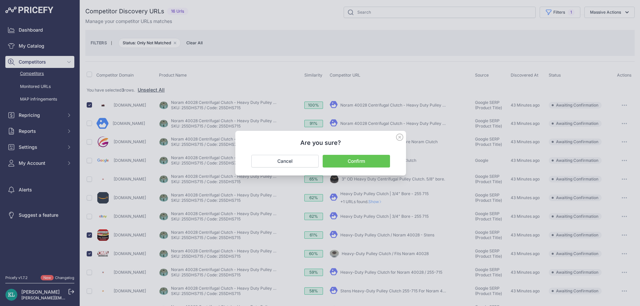
drag, startPoint x: 357, startPoint y: 162, endPoint x: 288, endPoint y: 162, distance: 68.6
click at [357, 162] on button "Confirm" at bounding box center [356, 161] width 67 height 13
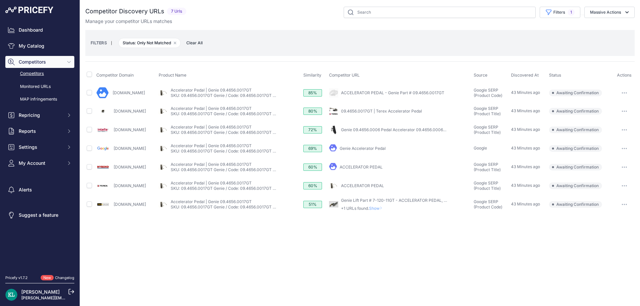
drag, startPoint x: 167, startPoint y: 110, endPoint x: 111, endPoint y: 116, distance: 56.6
click at [111, 116] on div "Modernequipmentparts.com" at bounding box center [126, 111] width 60 height 13
copy div "Modernequipmentparts.com"
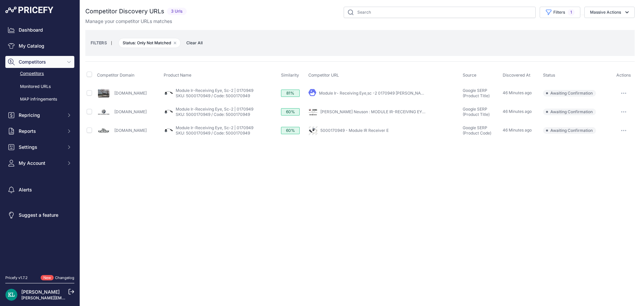
click at [235, 191] on div "Close You are not connected to the internet." at bounding box center [360, 153] width 560 height 306
drag, startPoint x: 157, startPoint y: 131, endPoint x: 111, endPoint y: 137, distance: 46.0
click at [111, 137] on div "[DOMAIN_NAME]" at bounding box center [129, 130] width 64 height 13
copy div "[DOMAIN_NAME]"
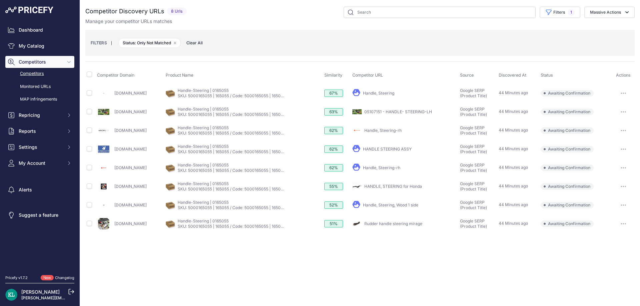
click at [280, 21] on div "Manage your competitor URLs matches" at bounding box center [359, 21] width 549 height 7
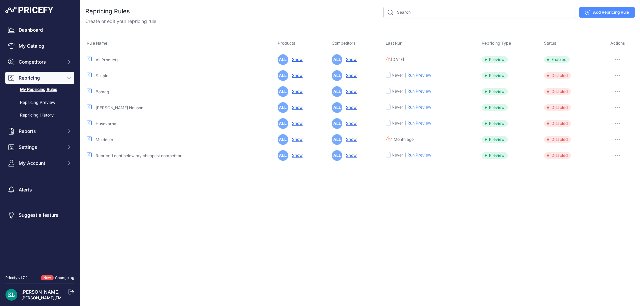
click at [280, 243] on div "Close You are not connected to the internet." at bounding box center [360, 153] width 560 height 306
drag, startPoint x: 618, startPoint y: 57, endPoint x: 615, endPoint y: 62, distance: 5.5
click at [618, 58] on button "button" at bounding box center [617, 59] width 13 height 9
click at [592, 69] on link "Edit" at bounding box center [612, 73] width 43 height 11
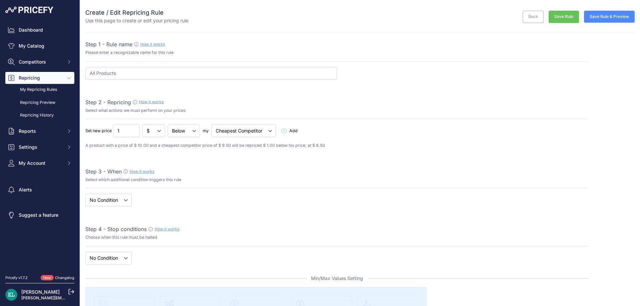
select select "7"
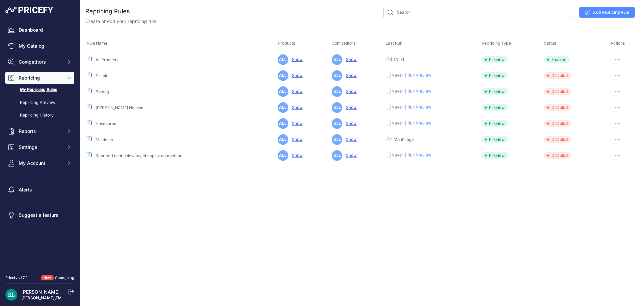
click at [614, 59] on button "button" at bounding box center [617, 59] width 13 height 9
click at [607, 86] on button "Run Preview" at bounding box center [612, 84] width 43 height 11
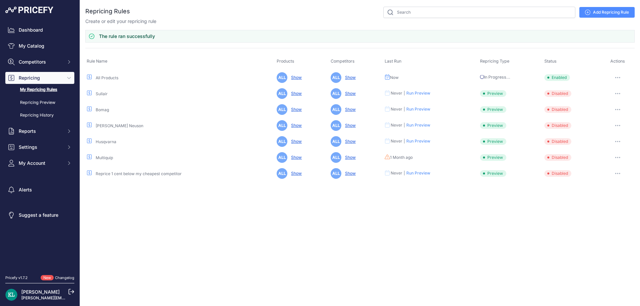
click at [38, 89] on link "My Repricing Rules" at bounding box center [39, 90] width 69 height 12
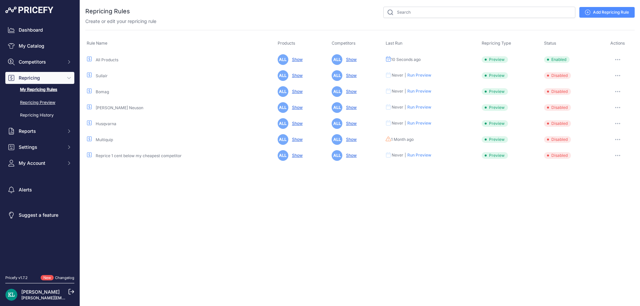
click at [44, 102] on link "Repricing Preview" at bounding box center [39, 103] width 69 height 12
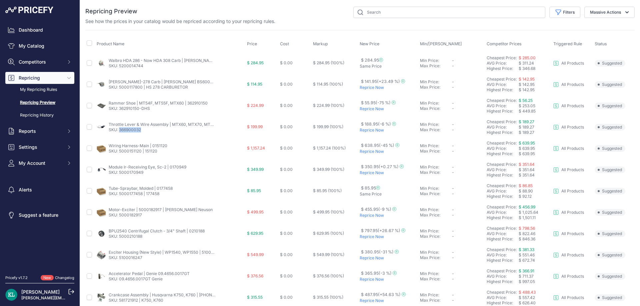
drag, startPoint x: 140, startPoint y: 131, endPoint x: 119, endPoint y: 133, distance: 20.5
click at [119, 133] on td "Throttle Lever & Wire Assembly | MTX60, MTX70, MTX80 | 366900032 SKU: 366900032" at bounding box center [170, 127] width 150 height 21
copy link "366900032"
click at [552, 16] on button "Filters" at bounding box center [564, 12] width 31 height 11
click at [534, 94] on select "Select an option I am higher Same price I am lower" at bounding box center [543, 93] width 64 height 11
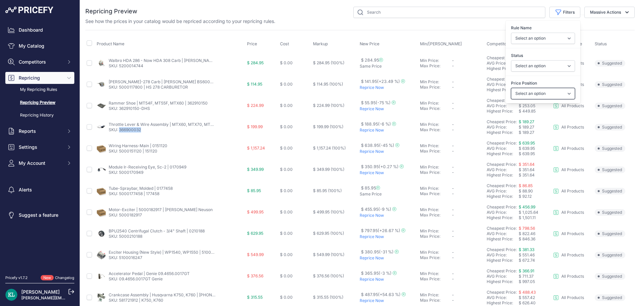
select select "1"
click at [511, 88] on select "Select an option I am higher Same price I am lower" at bounding box center [543, 93] width 64 height 11
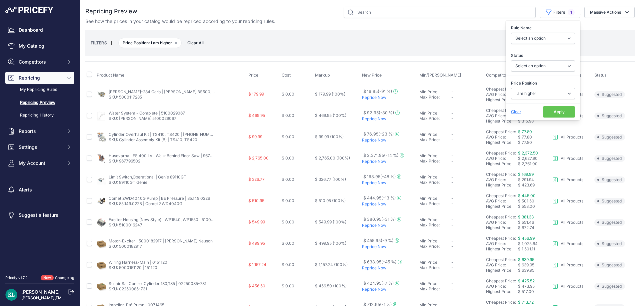
click at [551, 112] on button "Apply" at bounding box center [559, 111] width 32 height 11
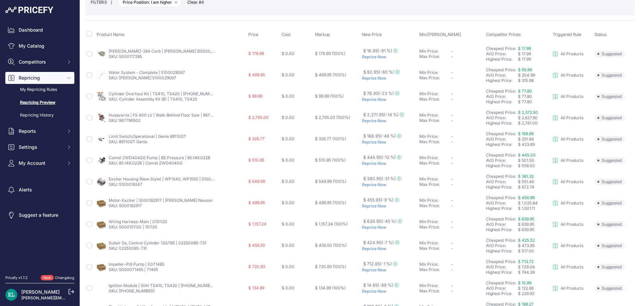
scroll to position [56, 0]
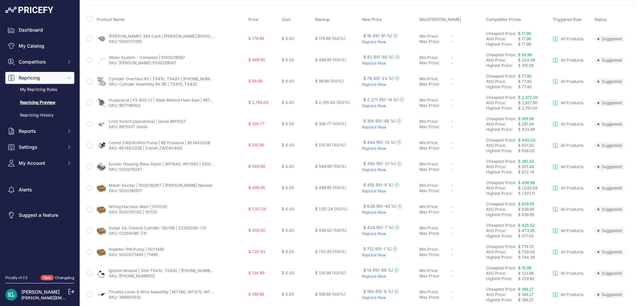
click at [135, 191] on link "SKU: 5000182917" at bounding box center [125, 190] width 33 height 5
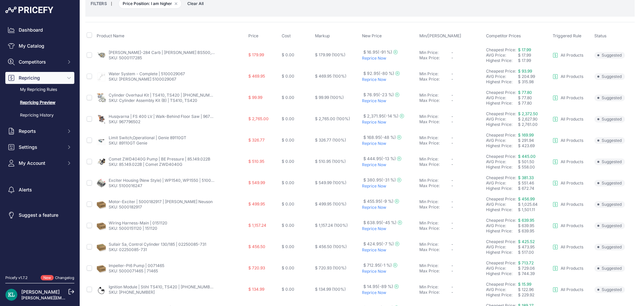
scroll to position [56, 0]
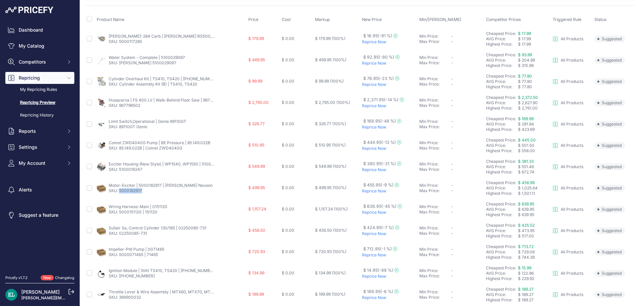
drag, startPoint x: 154, startPoint y: 194, endPoint x: 120, endPoint y: 194, distance: 34.0
click at [120, 194] on td "Motor-Exciter | 5000182917 | [PERSON_NAME] Neuson SKU: 5000182917" at bounding box center [171, 188] width 152 height 21
copy link "5000182917"
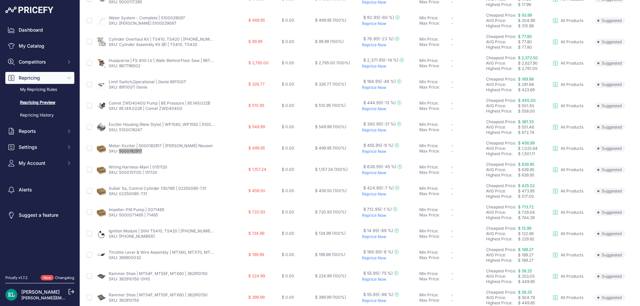
scroll to position [111, 0]
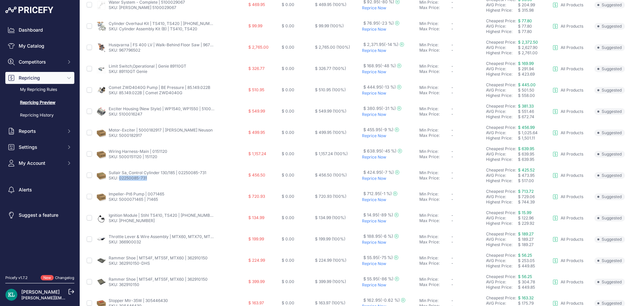
drag, startPoint x: 153, startPoint y: 182, endPoint x: 120, endPoint y: 183, distance: 33.7
click at [120, 183] on td "Sullair Sa, Control Cylinder 130/185 | 02250085-731 SKU: 02250085-731" at bounding box center [171, 175] width 152 height 21
copy link "02250085-731"
click at [152, 203] on td "Impeller-Pt6 Pump | 0071465 SKU: 5000071465 | 71465" at bounding box center [171, 196] width 152 height 21
drag, startPoint x: 157, startPoint y: 201, endPoint x: 119, endPoint y: 203, distance: 38.7
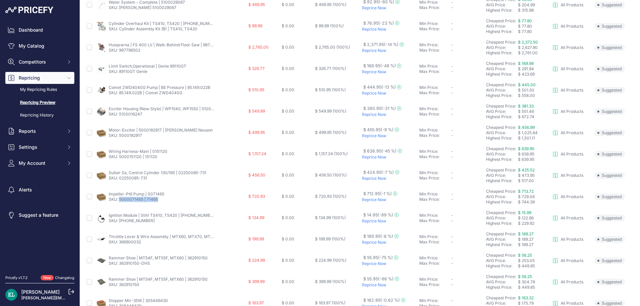
click at [119, 203] on td "Impeller-Pt6 Pump | 0071465 SKU: 5000071465 | 71465" at bounding box center [171, 196] width 152 height 21
copy link "5000071465 | 71465"
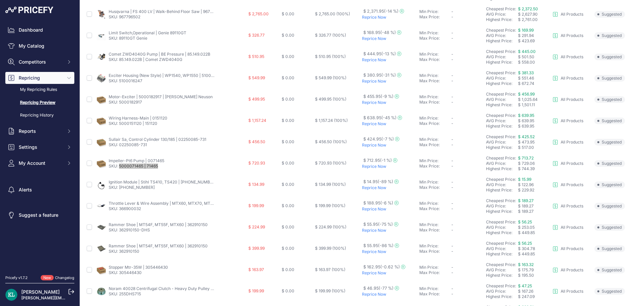
scroll to position [167, 0]
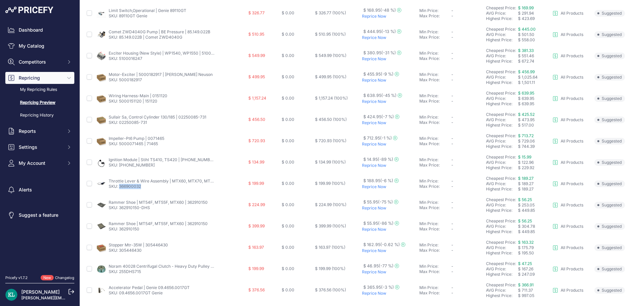
drag, startPoint x: 147, startPoint y: 190, endPoint x: 119, endPoint y: 190, distance: 27.7
click at [119, 190] on td "Throttle Lever & Wire Assembly | MTX60, MTX70, MTX80 | 366900032 SKU: 366900032" at bounding box center [171, 183] width 152 height 21
copy link "366900032"
drag, startPoint x: 154, startPoint y: 253, endPoint x: 119, endPoint y: 254, distance: 34.3
click at [119, 254] on td "Stopper Mtr-35W | 305446430 SKU: 305446430" at bounding box center [171, 247] width 152 height 21
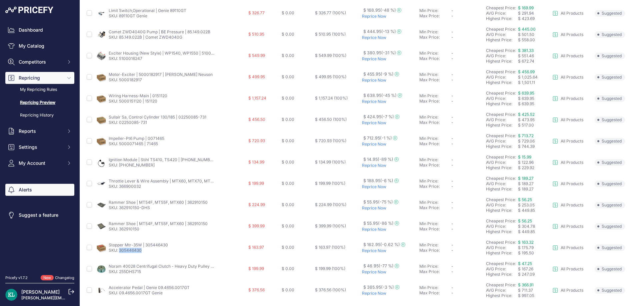
copy link "305446430"
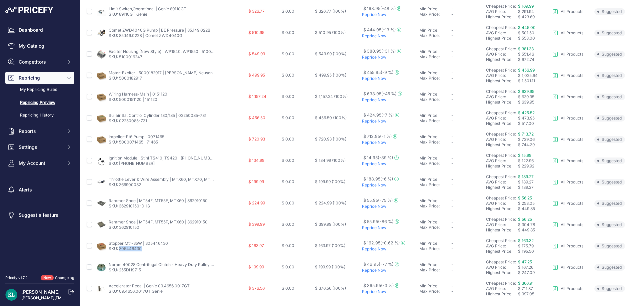
click at [150, 267] on link "Noram 40028 Centrifugal Clutch - Heavy Duty Pulley Clutch | 3/4" Bore" at bounding box center [177, 264] width 136 height 5
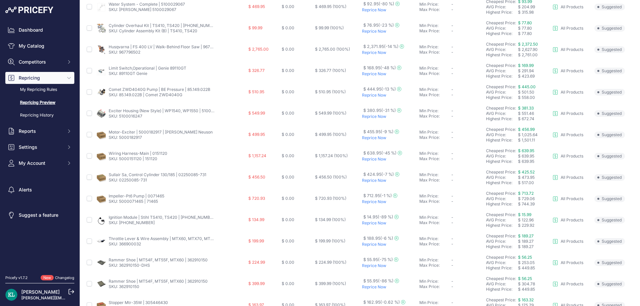
scroll to position [168, 0]
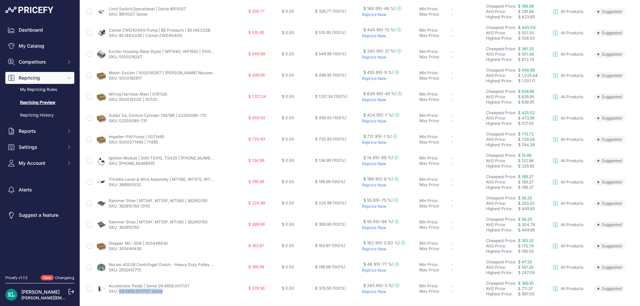
drag, startPoint x: 164, startPoint y: 292, endPoint x: 119, endPoint y: 295, distance: 44.4
click at [119, 295] on td "Accelerator Pedal | Genie 09.4656.0017GT SKU: 09.4656.0017GT Genie" at bounding box center [171, 288] width 152 height 21
copy link "09.4656.0017GT Genie"
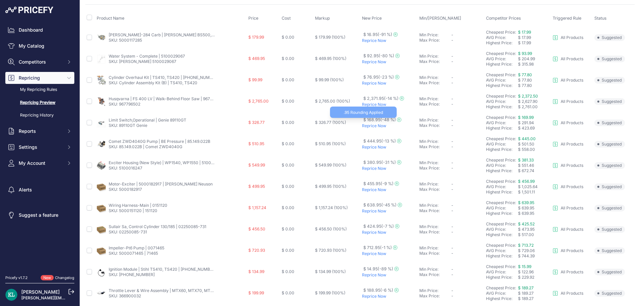
scroll to position [0, 0]
